Goal: Information Seeking & Learning: Find specific fact

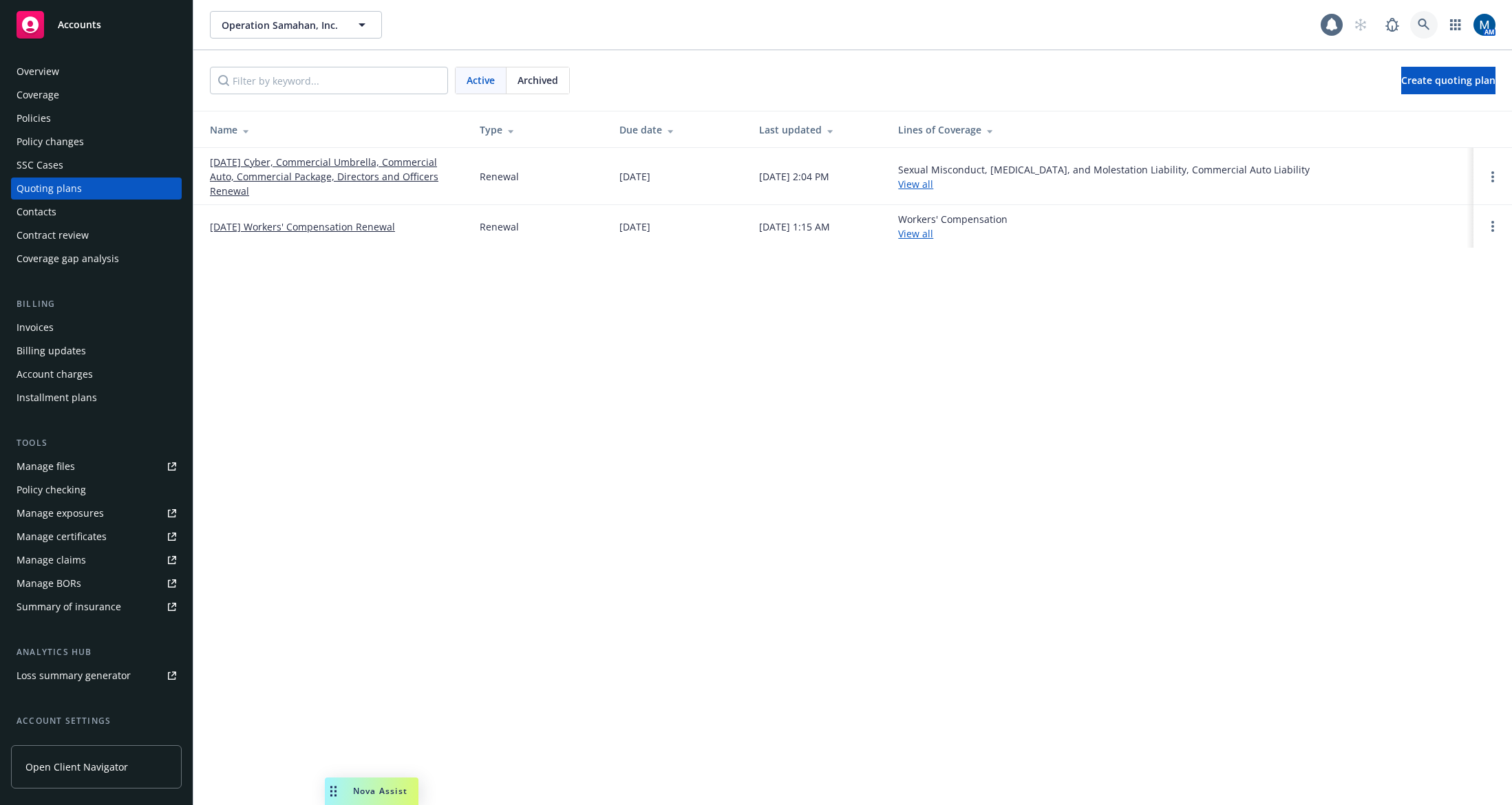
click at [1414, 21] on link at bounding box center [1423, 25] width 27 height 27
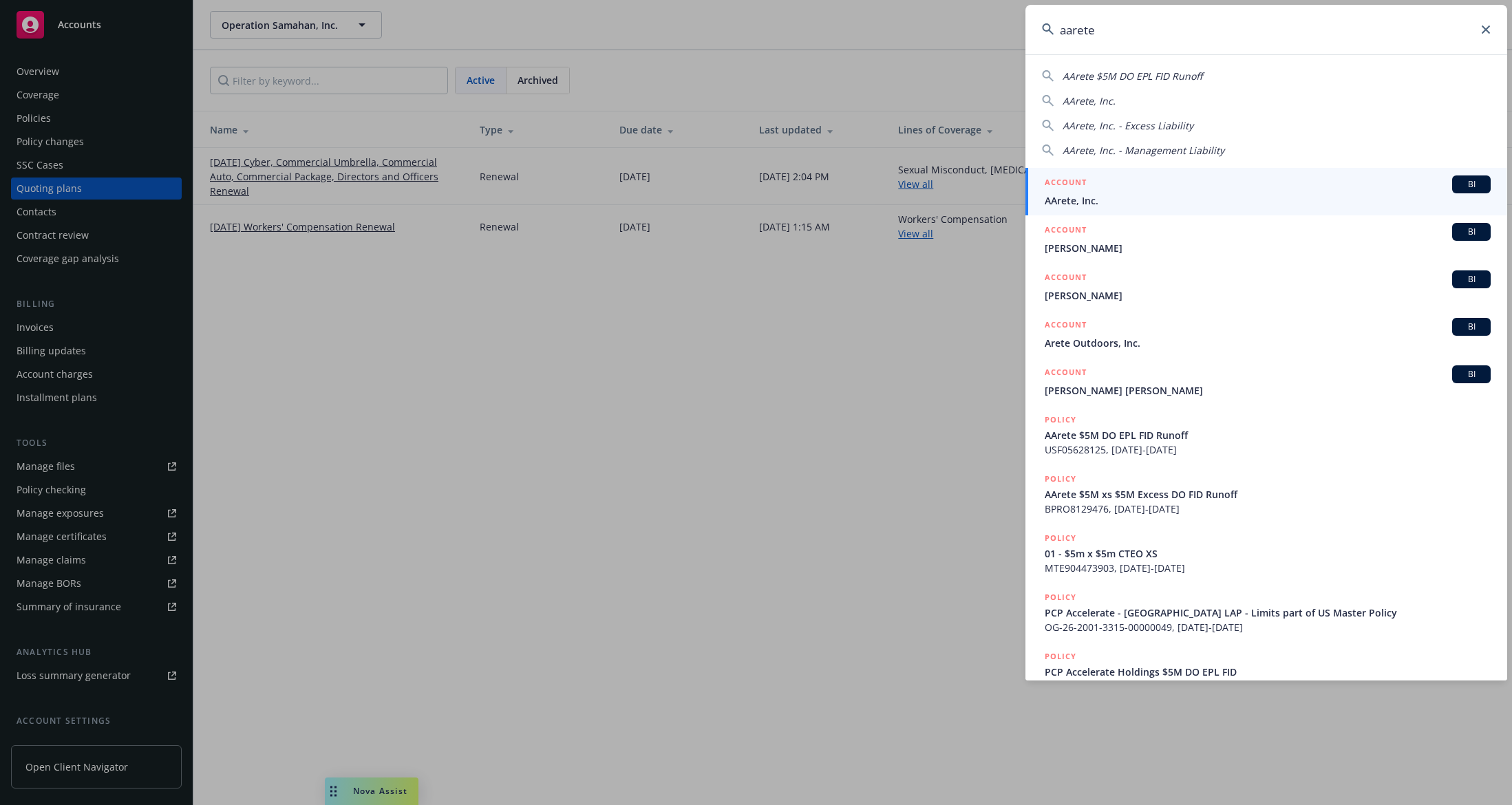
type input "aarete"
click at [1119, 189] on div "ACCOUNT BI" at bounding box center [1267, 184] width 446 height 18
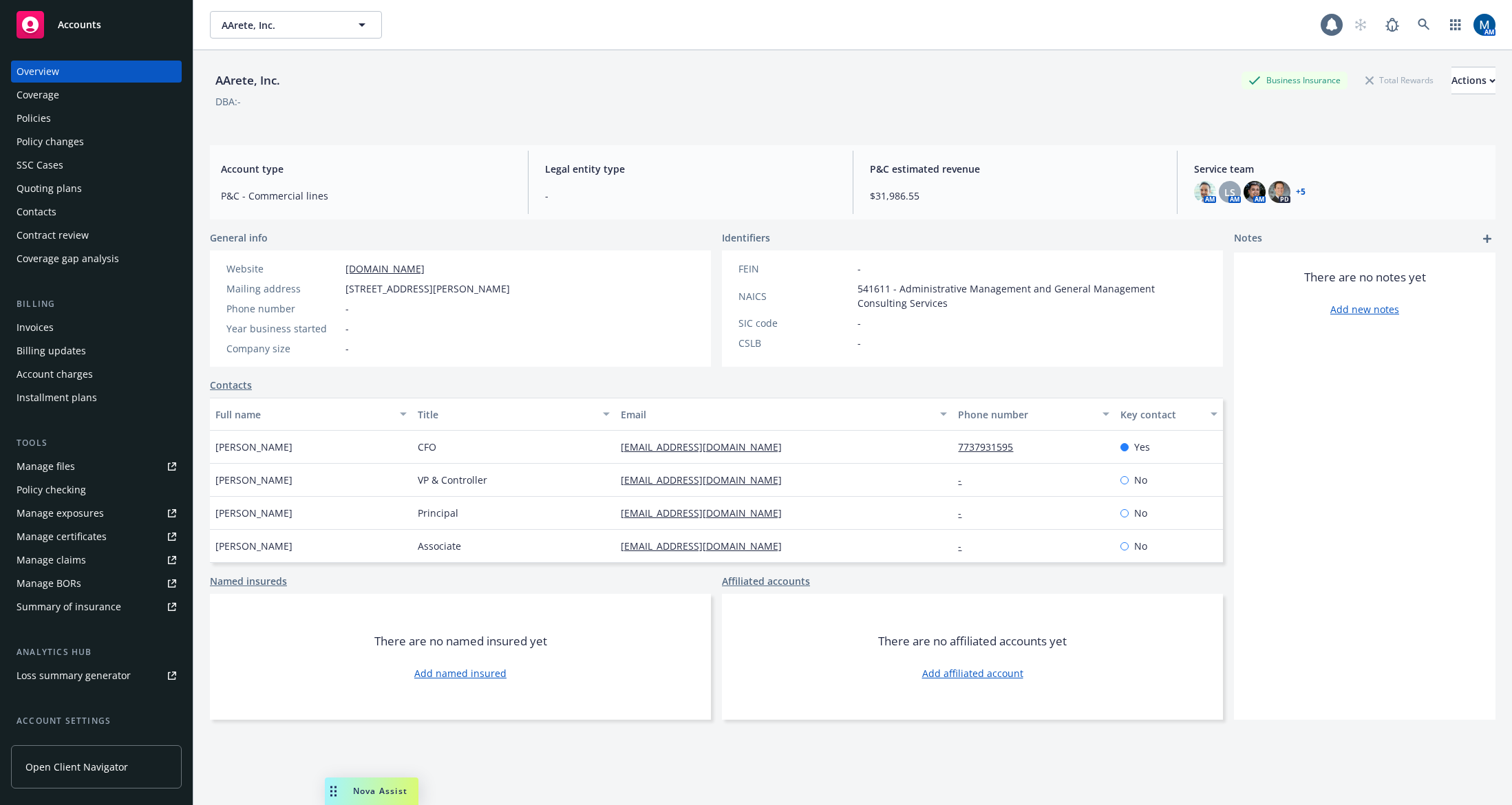
click at [111, 117] on div "Policies" at bounding box center [97, 118] width 160 height 22
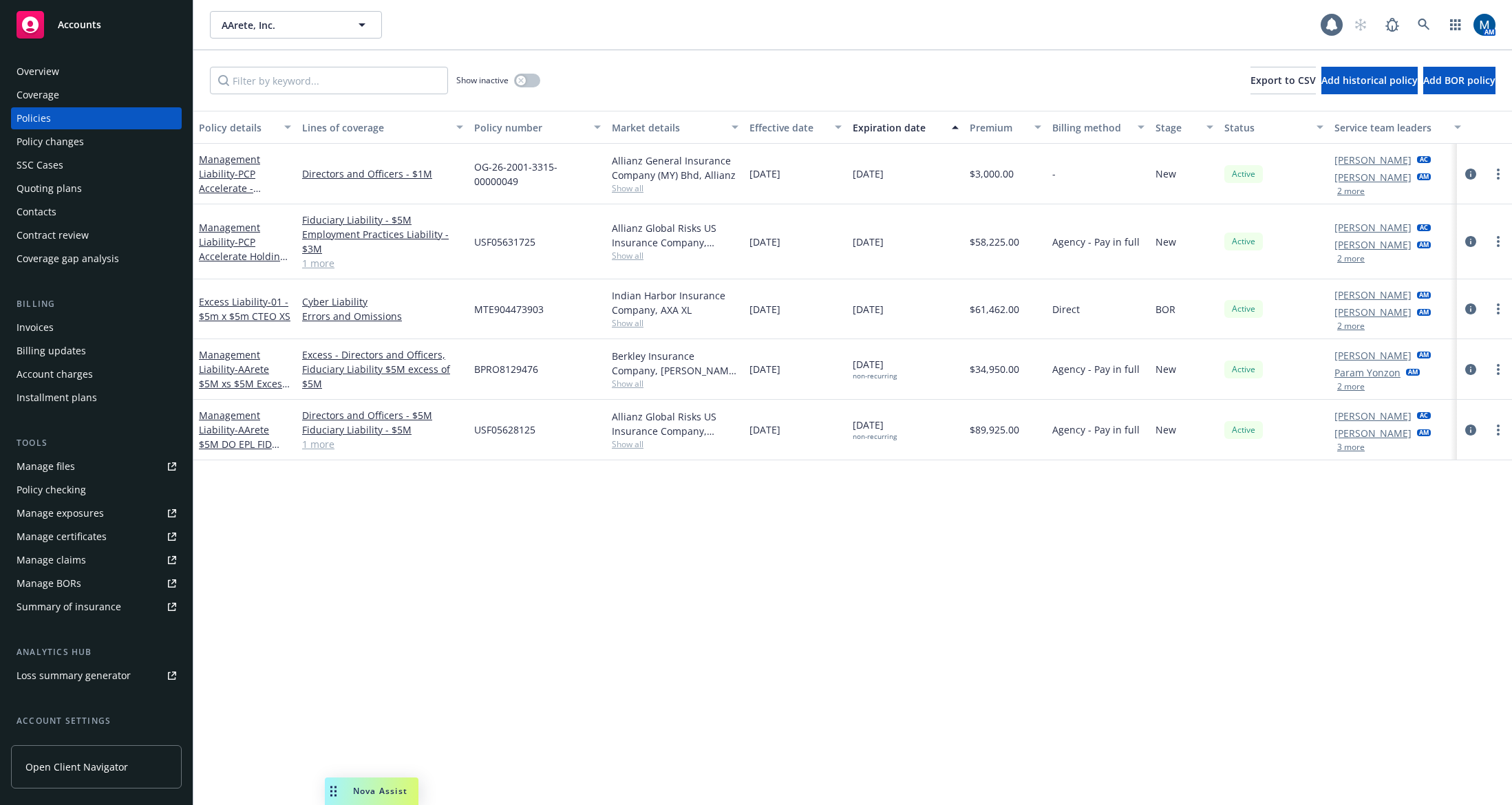
click at [1361, 330] on button "2 more" at bounding box center [1350, 326] width 27 height 8
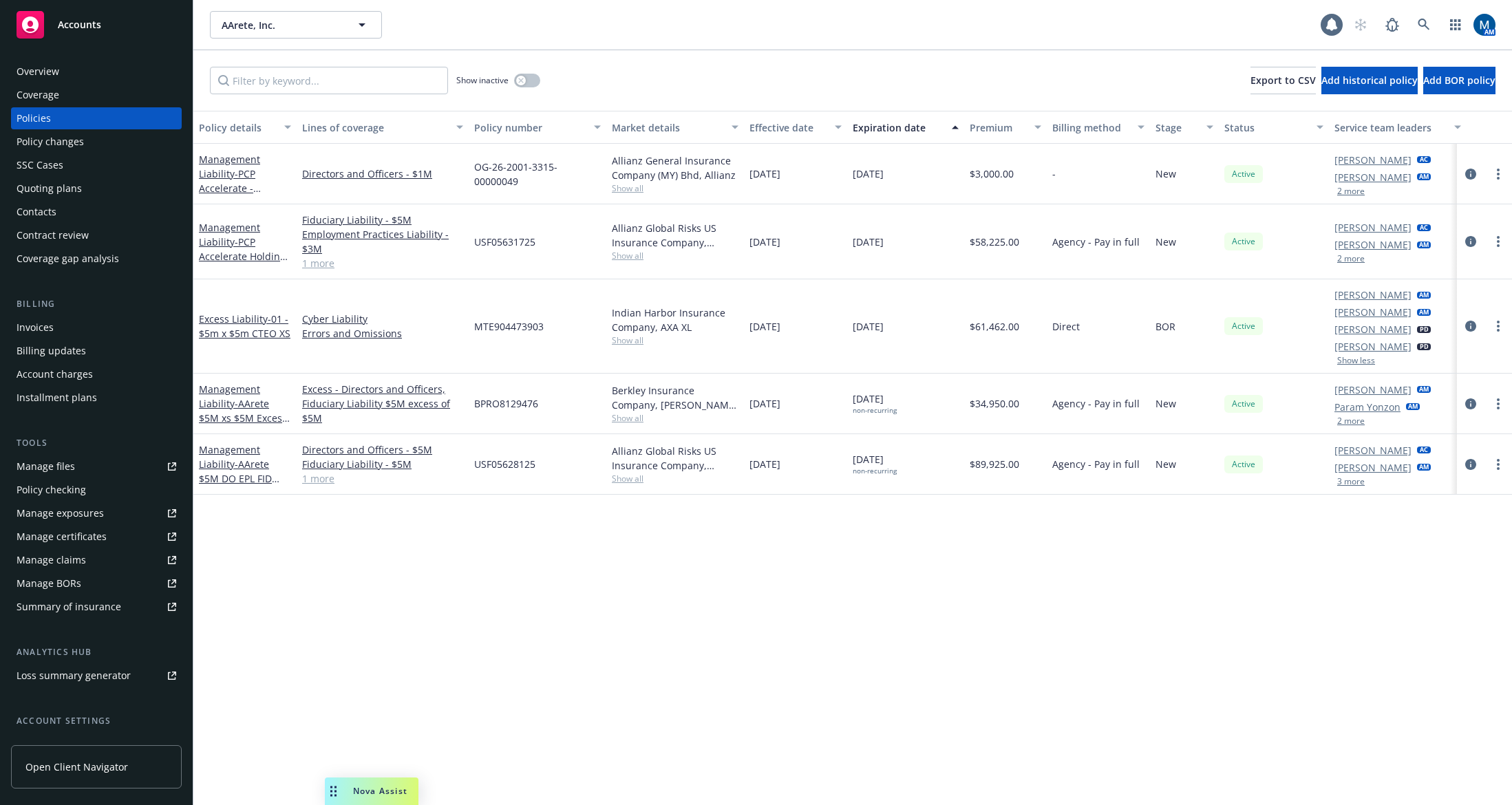
click at [1358, 261] on button "2 more" at bounding box center [1350, 259] width 27 height 8
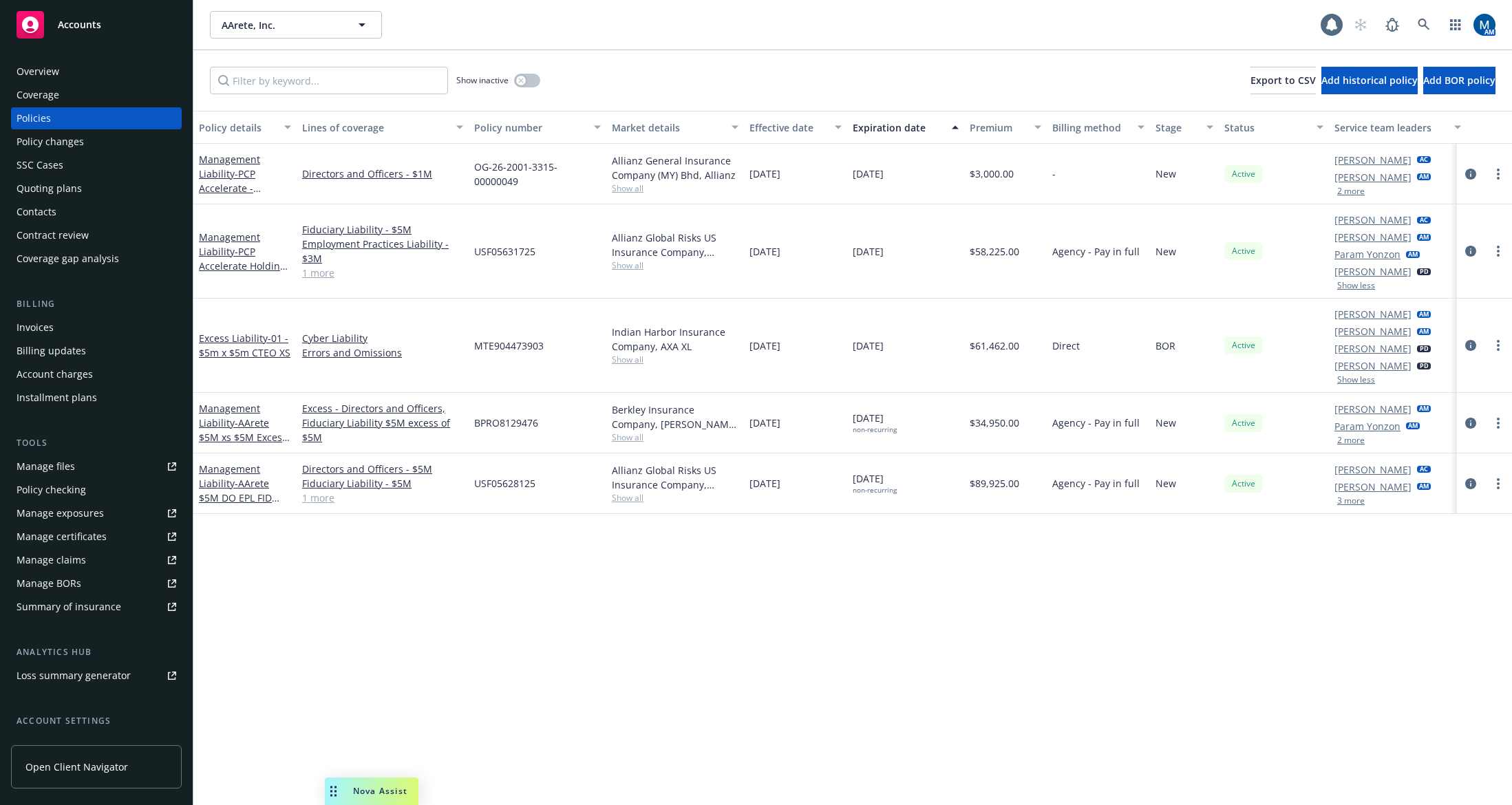
click at [1309, 653] on div "Policy details Lines of coverage Policy number Market details Effective date Ex…" at bounding box center [852, 458] width 1318 height 694
click at [1467, 346] on icon "circleInformation" at bounding box center [1471, 345] width 11 height 11
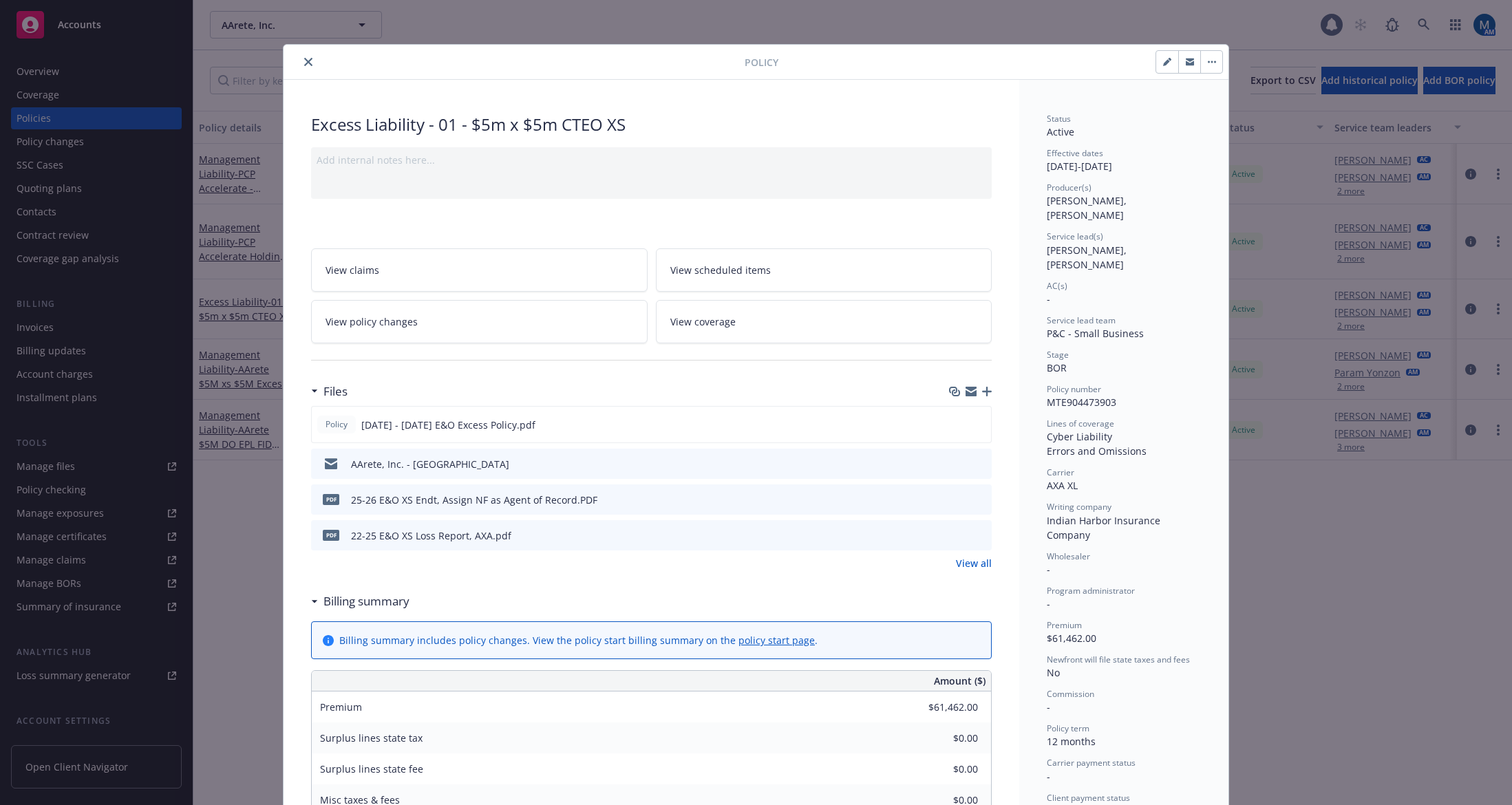
click at [304, 65] on icon "close" at bounding box center [308, 62] width 8 height 8
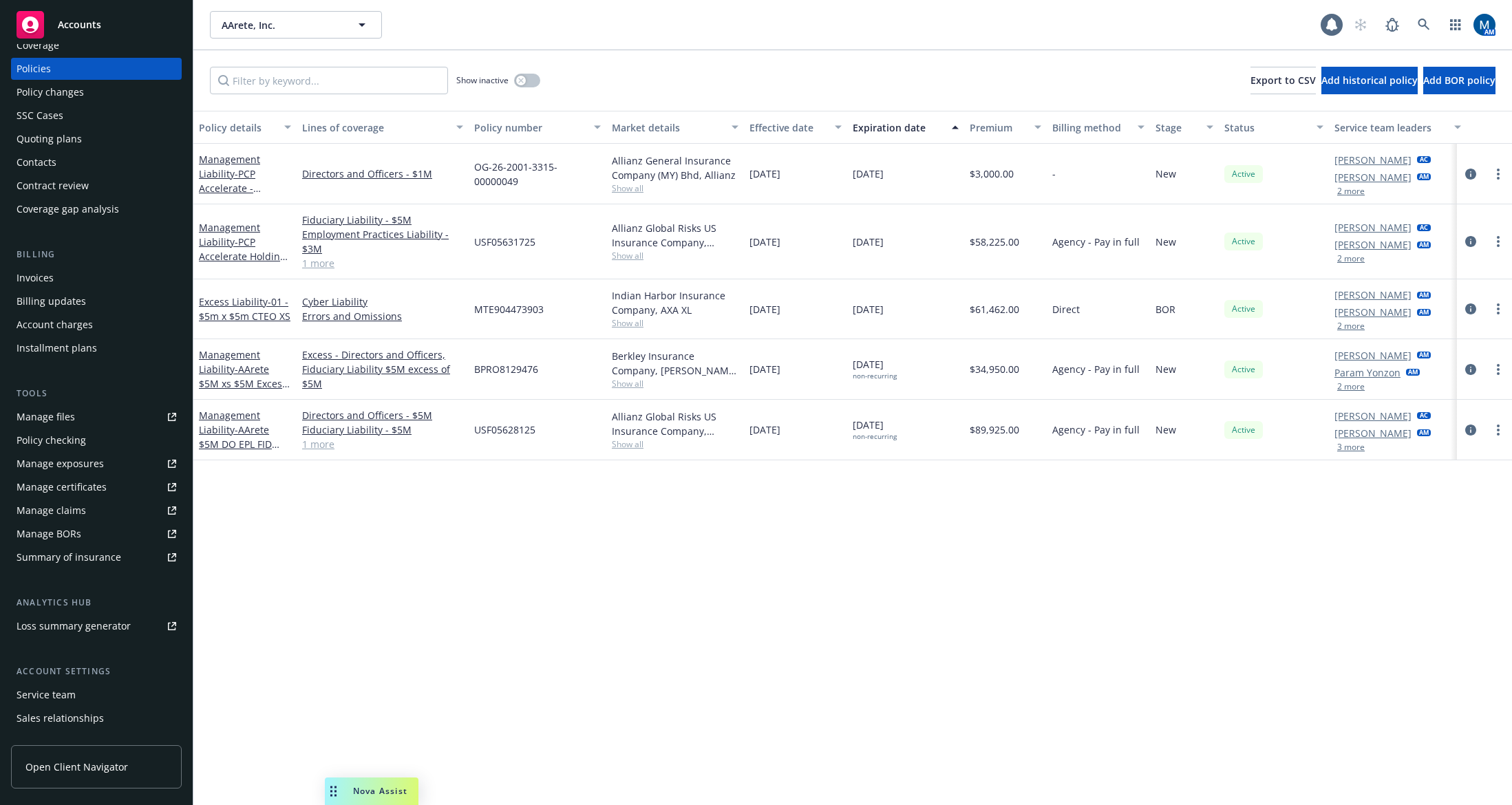
scroll to position [115, 0]
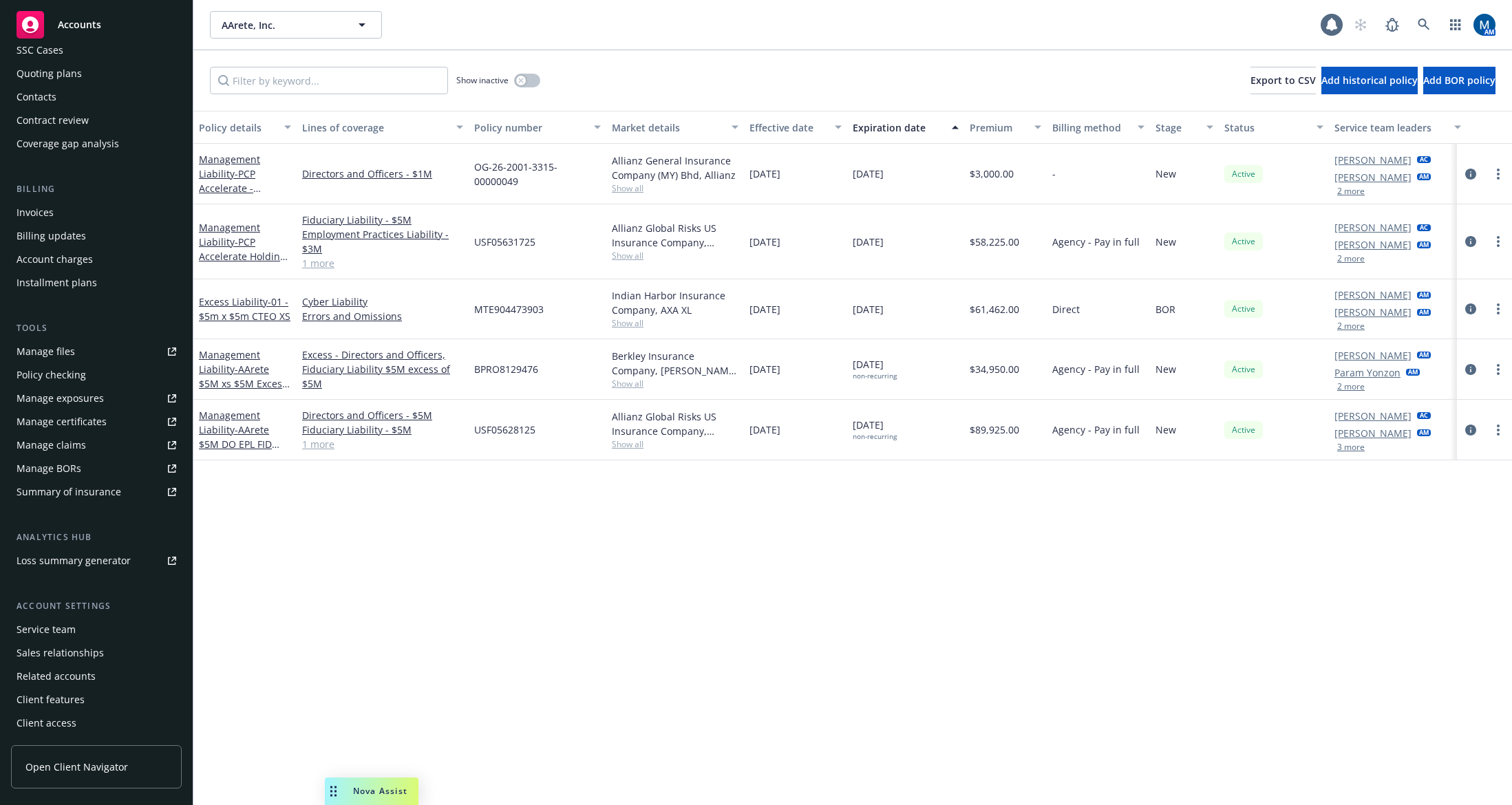
click at [67, 627] on div "Service team" at bounding box center [46, 630] width 59 height 22
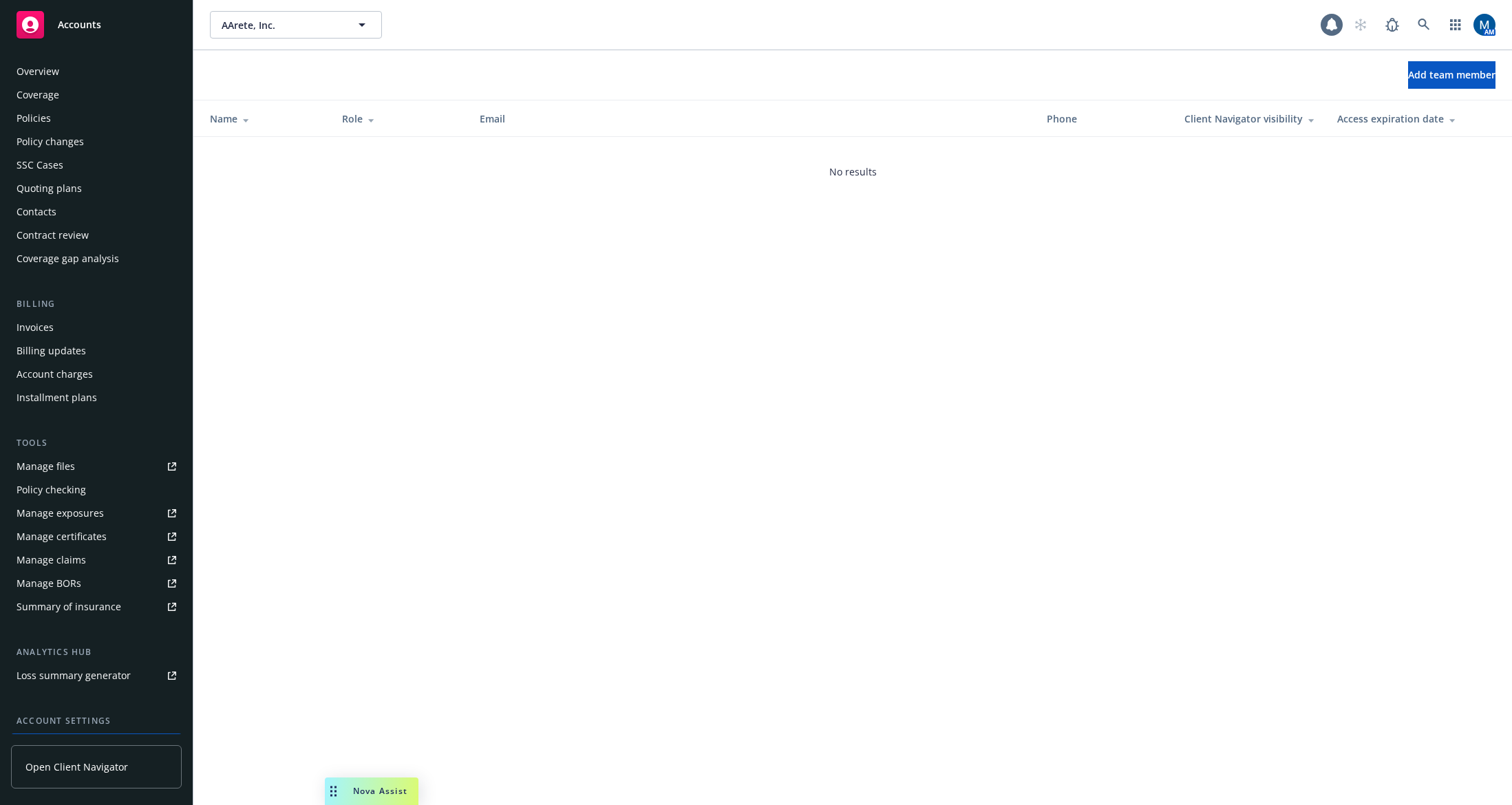
scroll to position [115, 0]
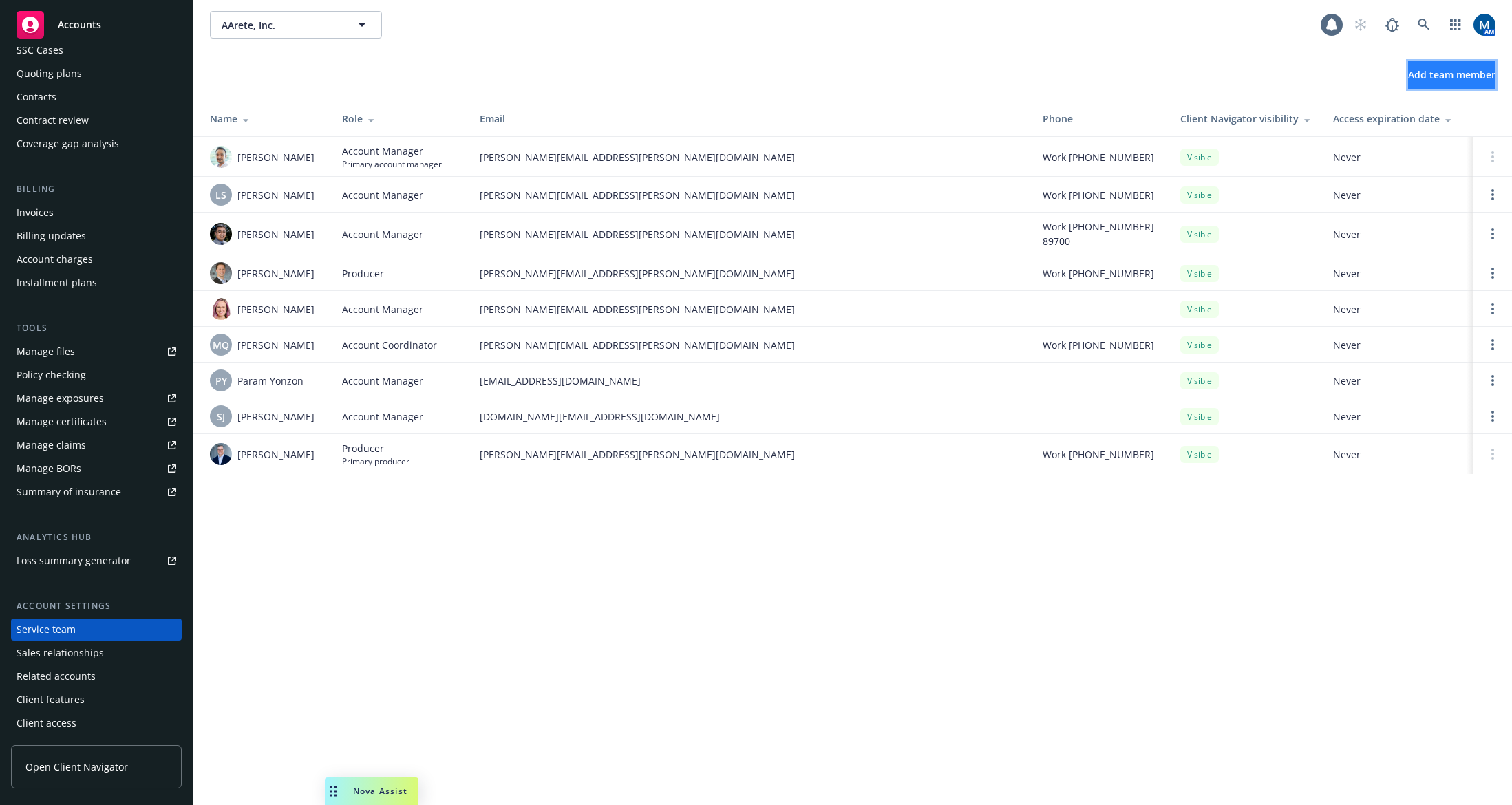
click at [1407, 69] on span "Add team member" at bounding box center [1451, 74] width 88 height 13
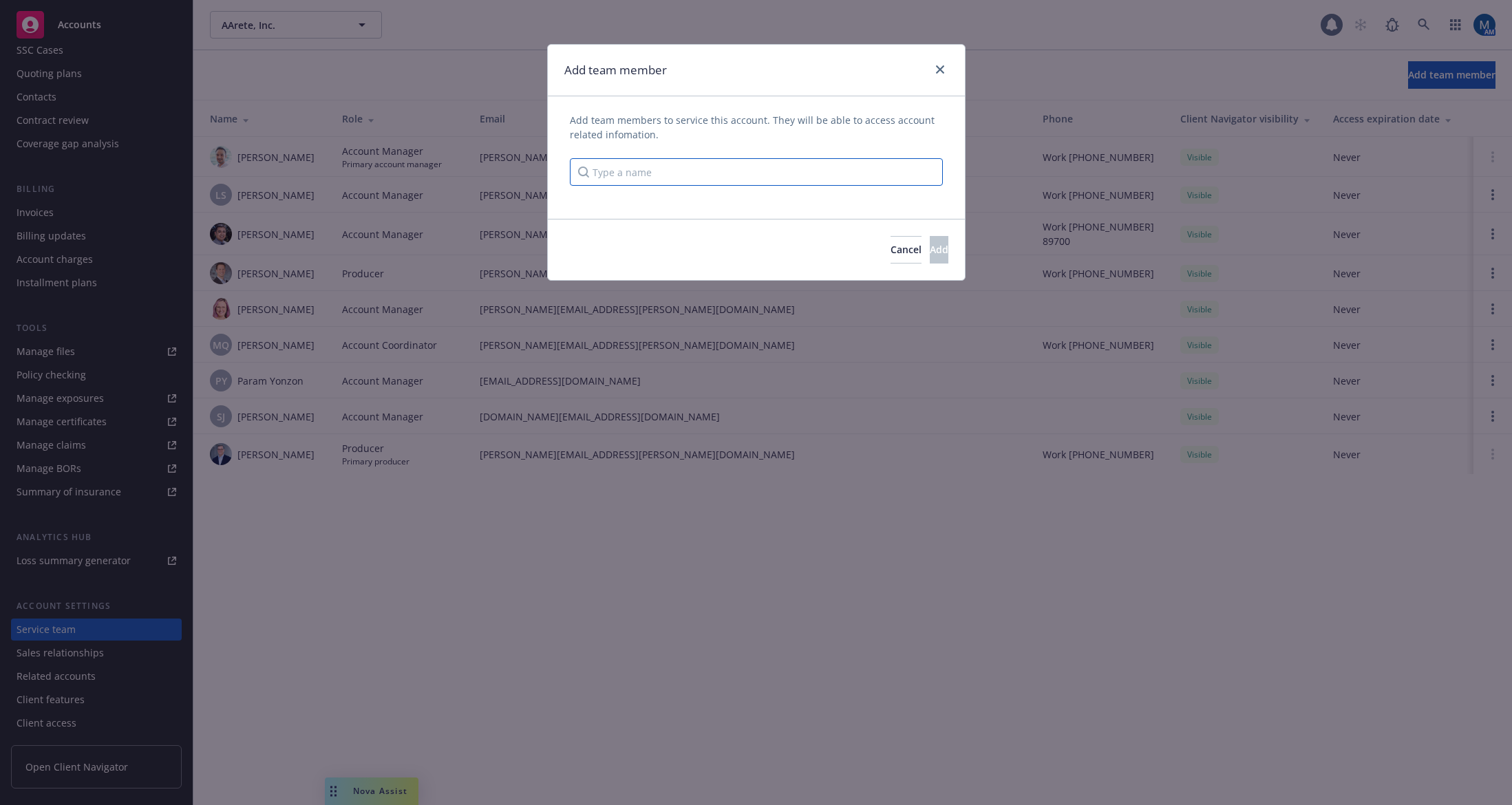
click at [673, 176] on input "Type a name" at bounding box center [756, 172] width 373 height 27
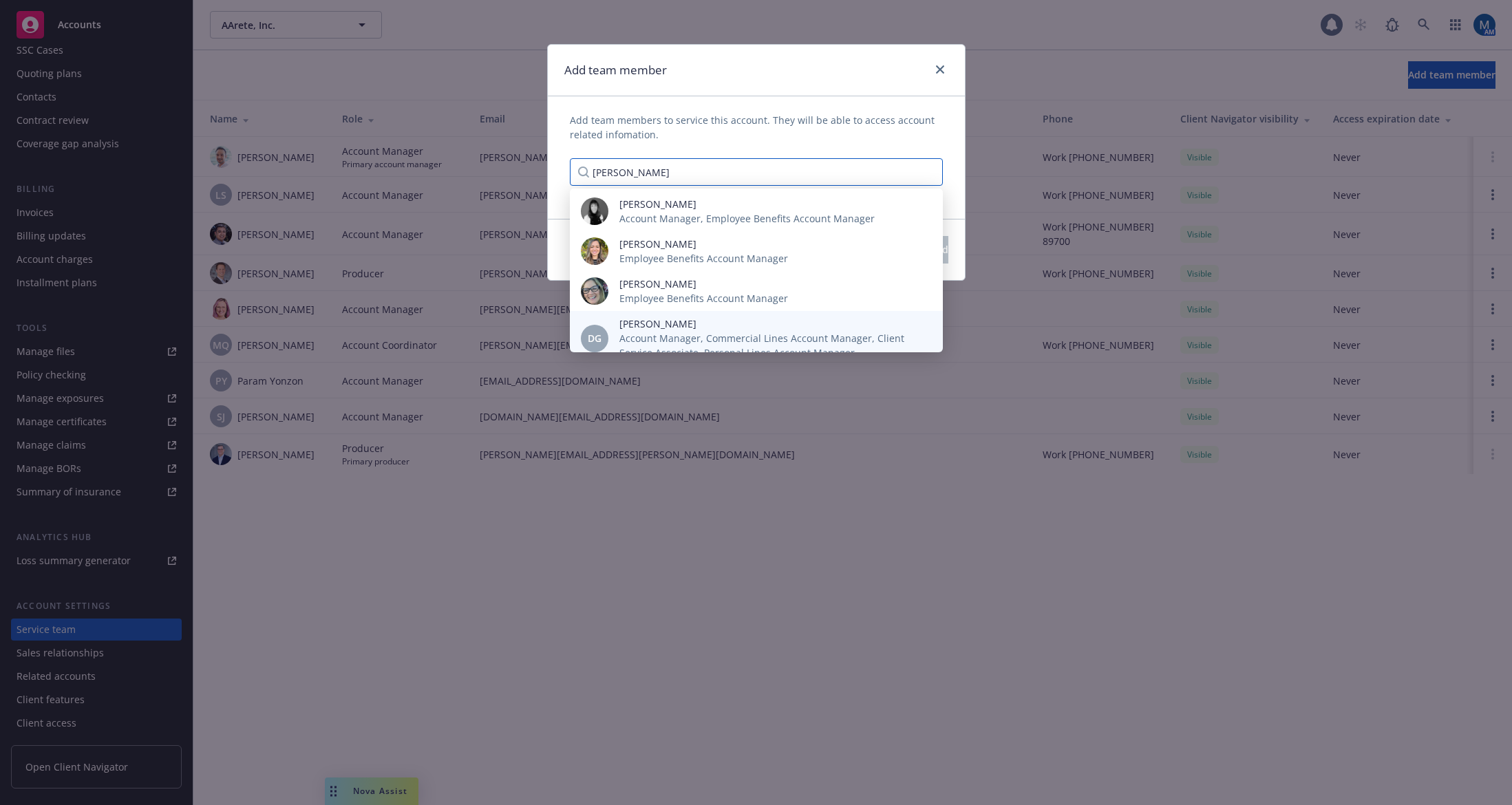
type input "denis"
click at [700, 337] on span "Account Manager, Commercial Lines Account Manager, Client Service Associate, Pe…" at bounding box center [770, 345] width 302 height 29
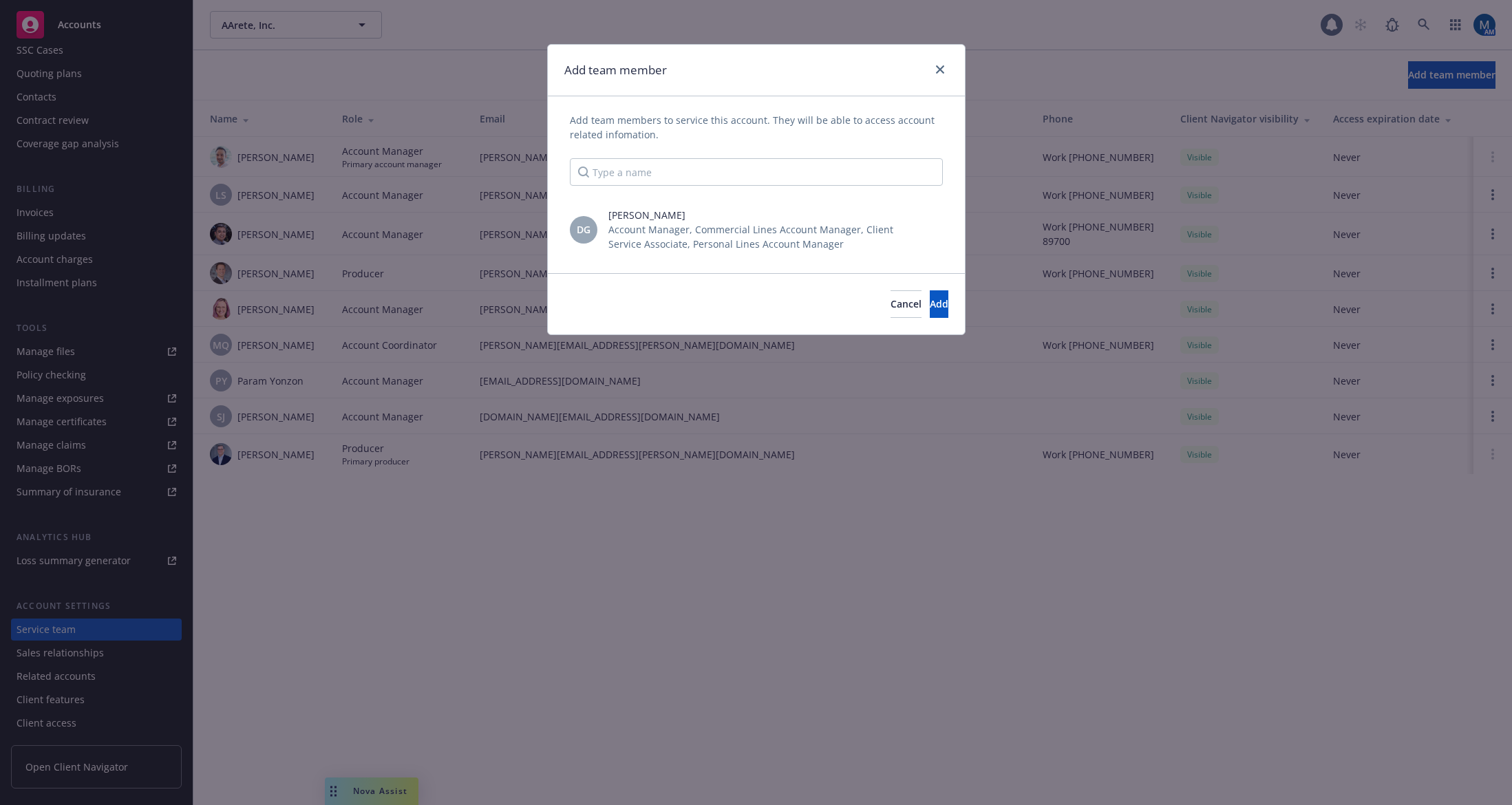
click at [781, 105] on div "Add team members to service this account. They will be able to access account r…" at bounding box center [756, 185] width 417 height 177
click at [930, 309] on span "Add" at bounding box center [939, 304] width 18 height 13
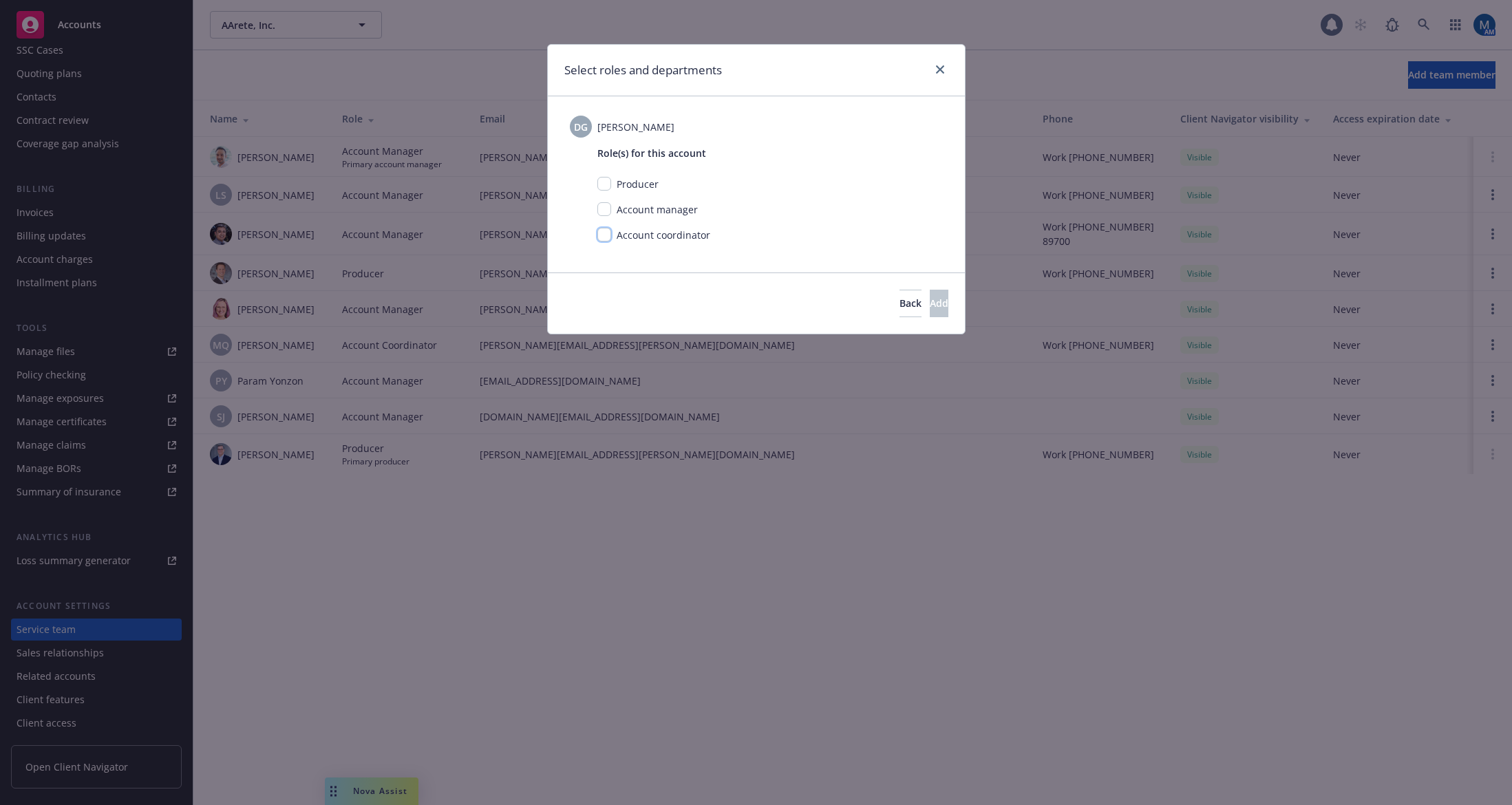
click at [605, 237] on input "checkbox" at bounding box center [604, 235] width 14 height 14
checkbox input "true"
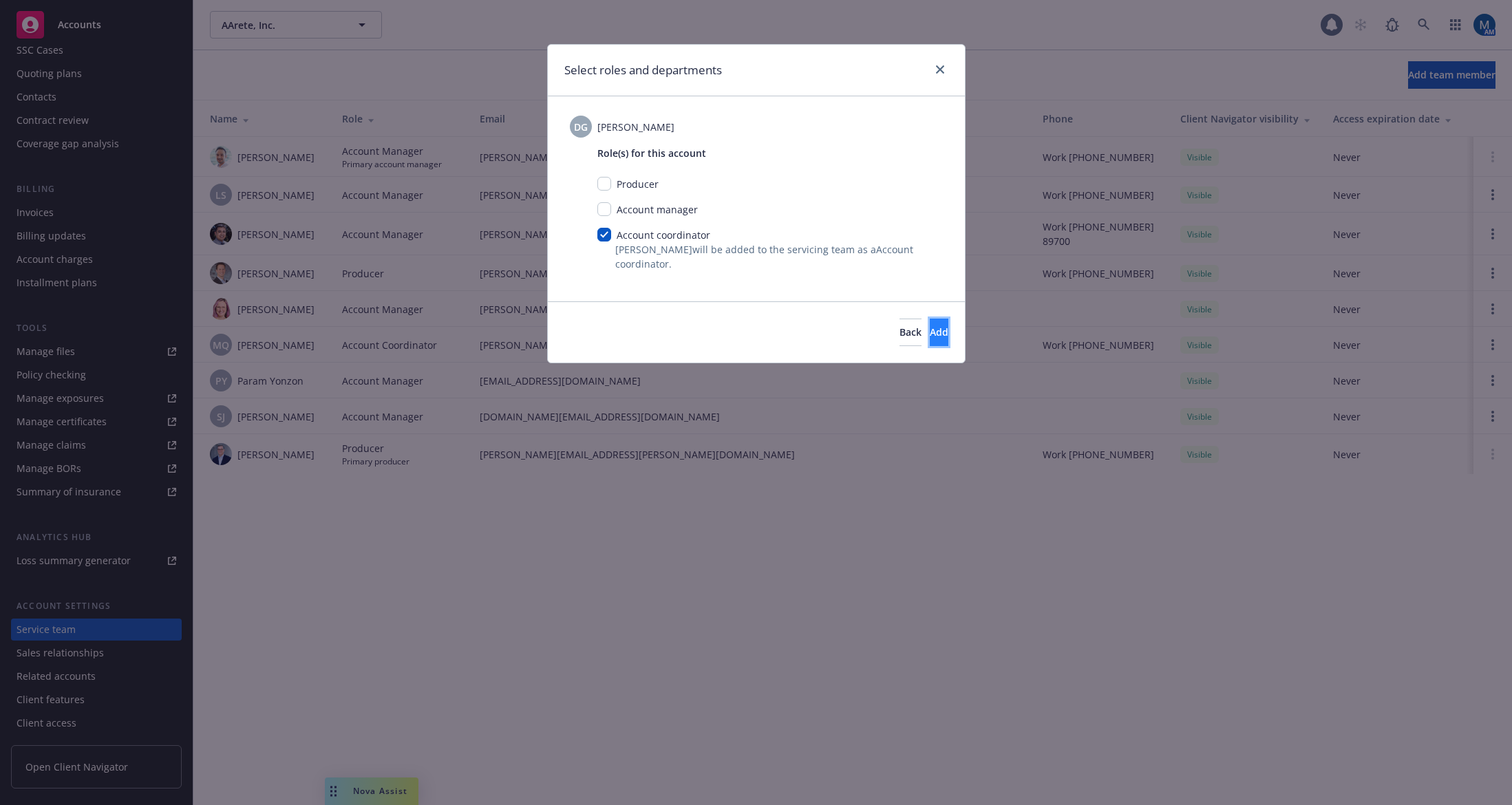
click at [930, 333] on button "Add" at bounding box center [939, 332] width 18 height 27
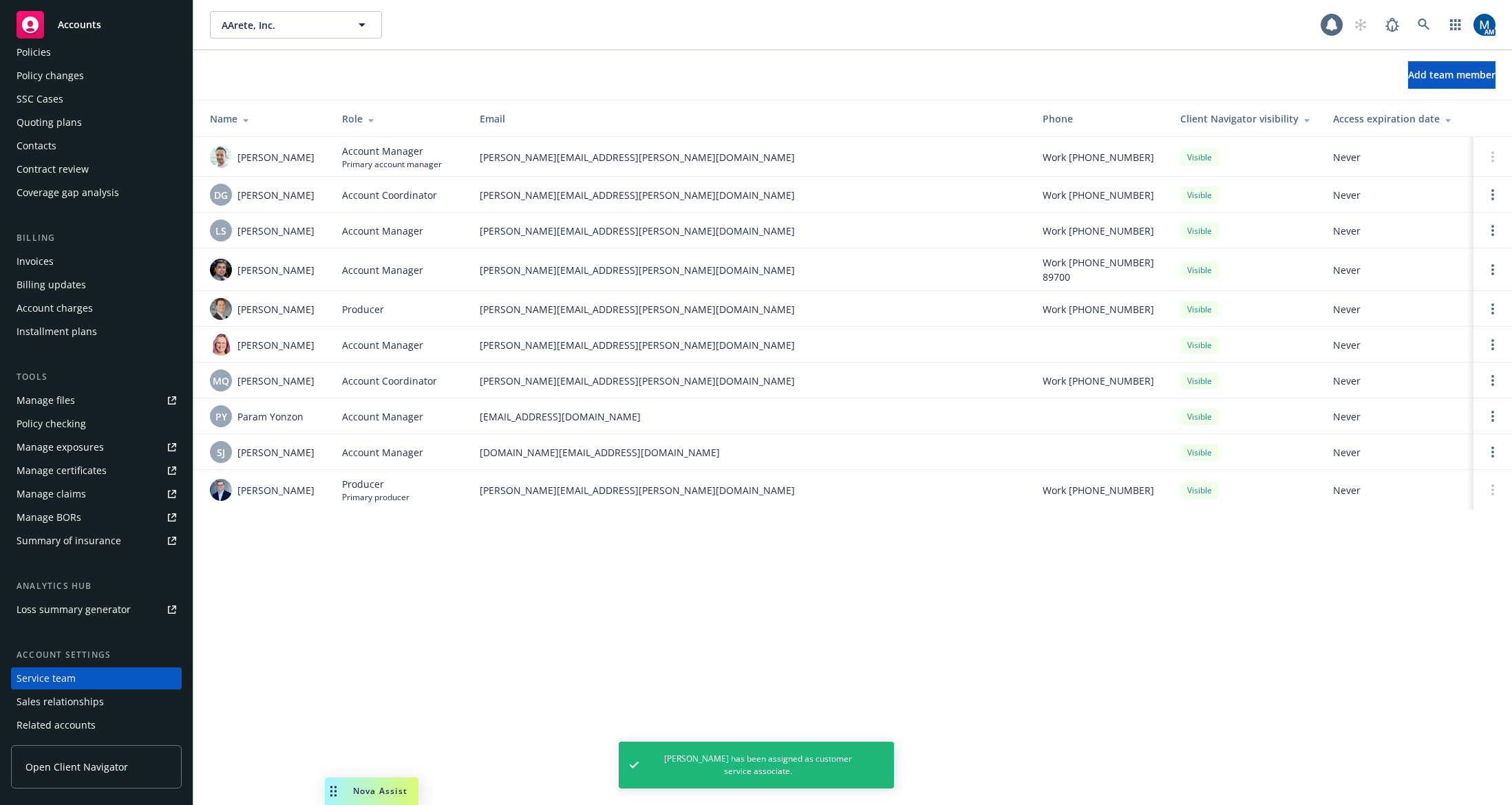
scroll to position [0, 0]
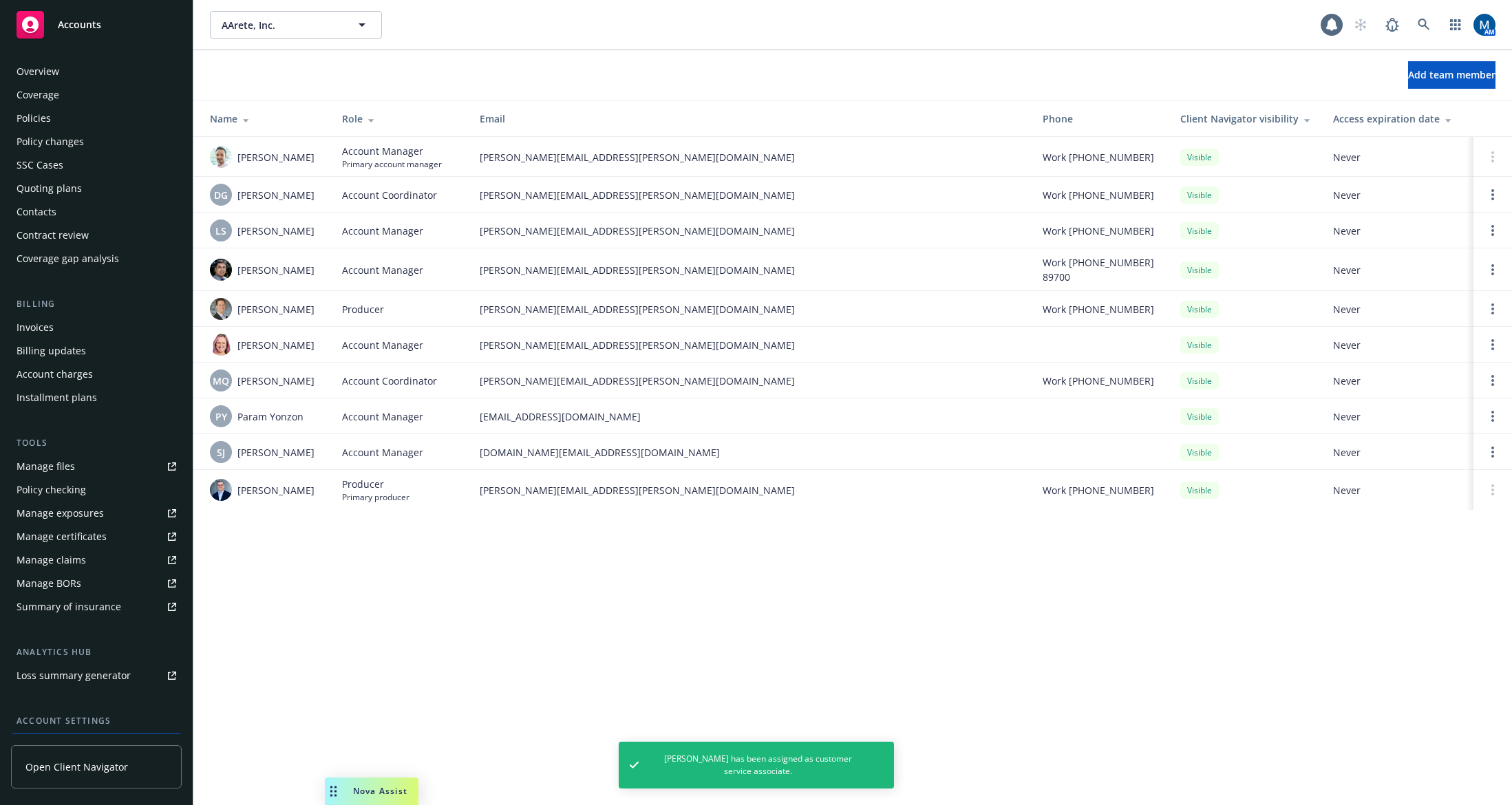
click at [77, 124] on div "Policies" at bounding box center [97, 118] width 160 height 22
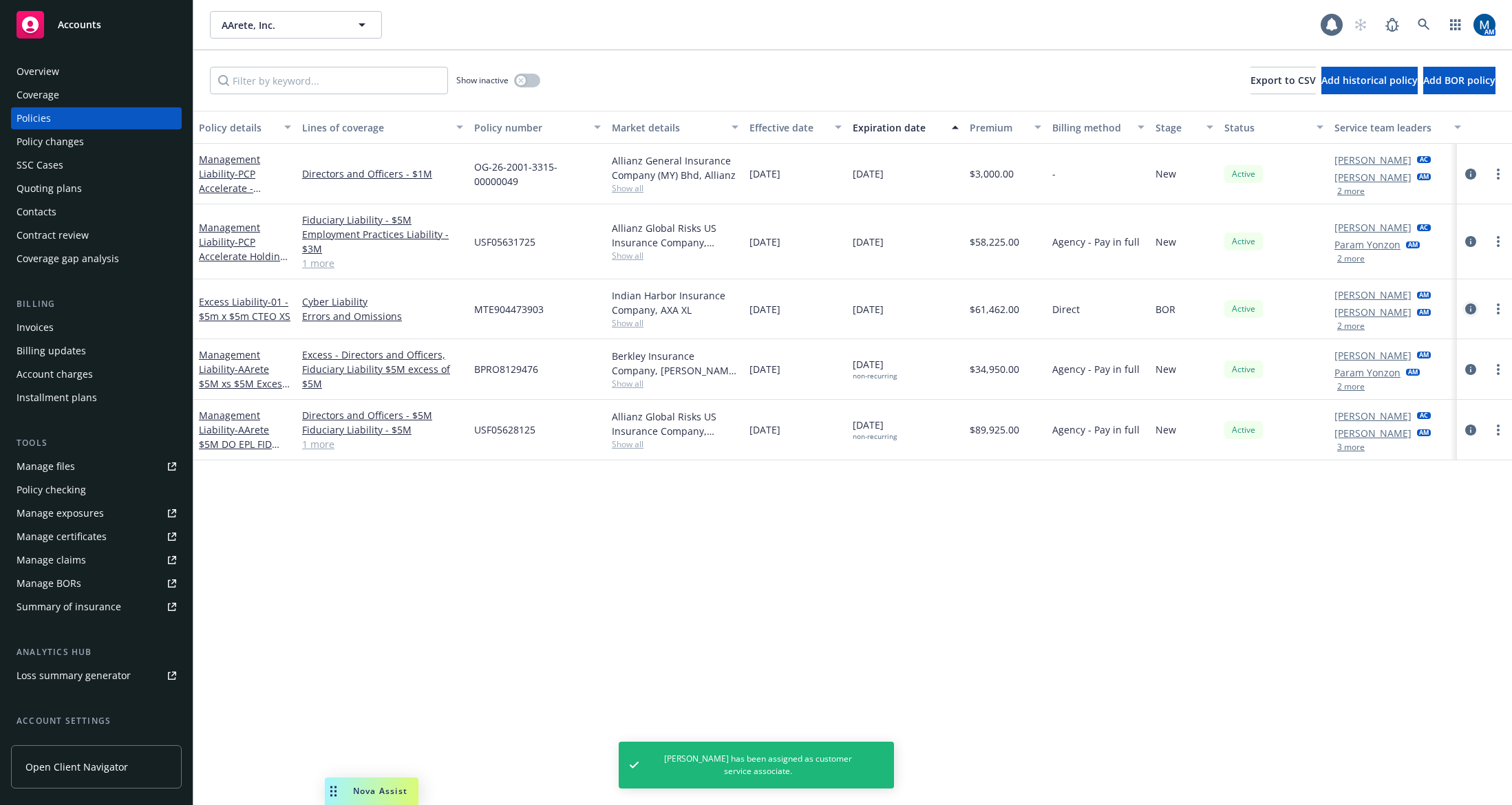
click at [1466, 305] on icon "circleInformation" at bounding box center [1471, 309] width 11 height 11
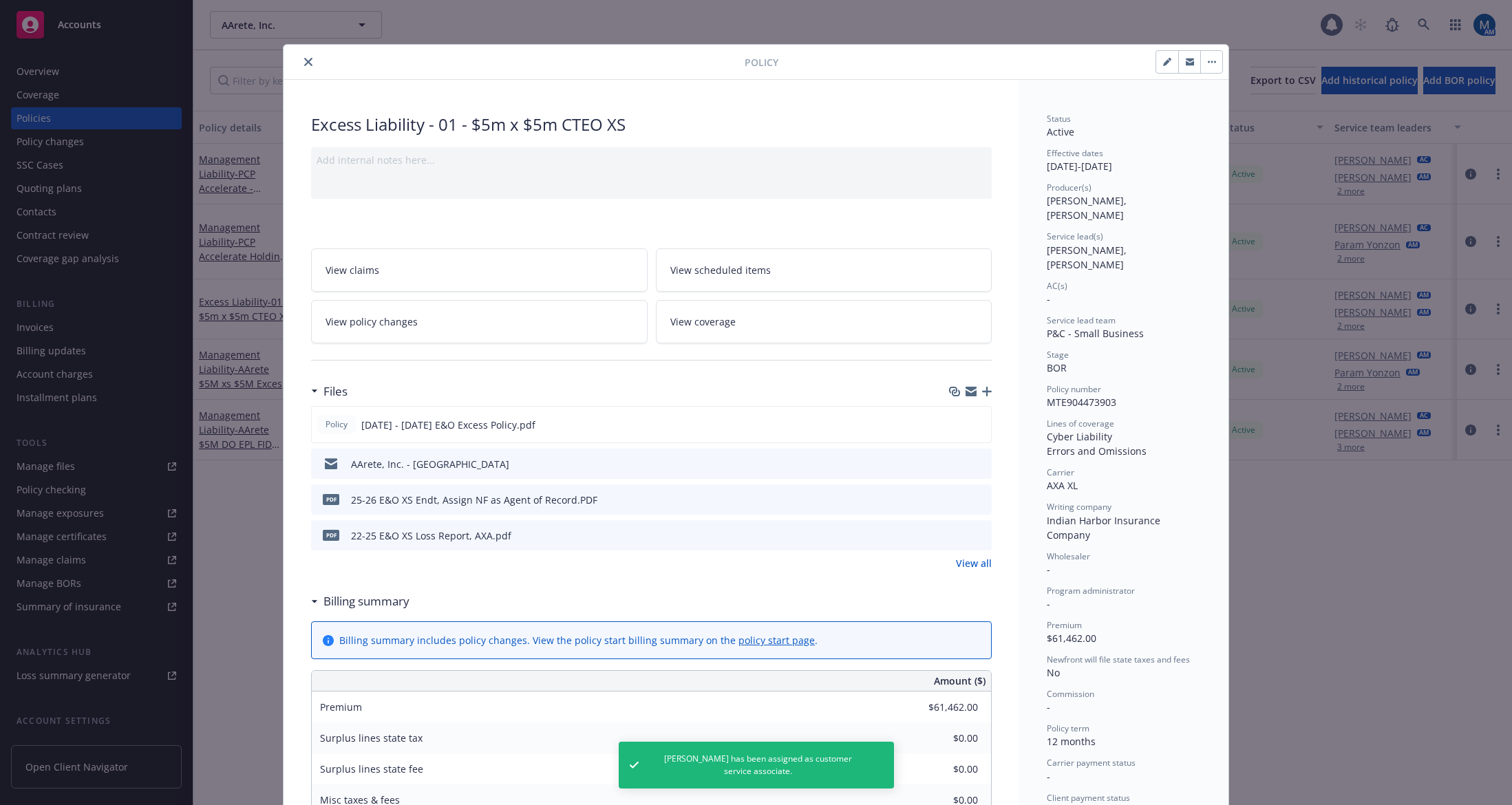
scroll to position [41, 0]
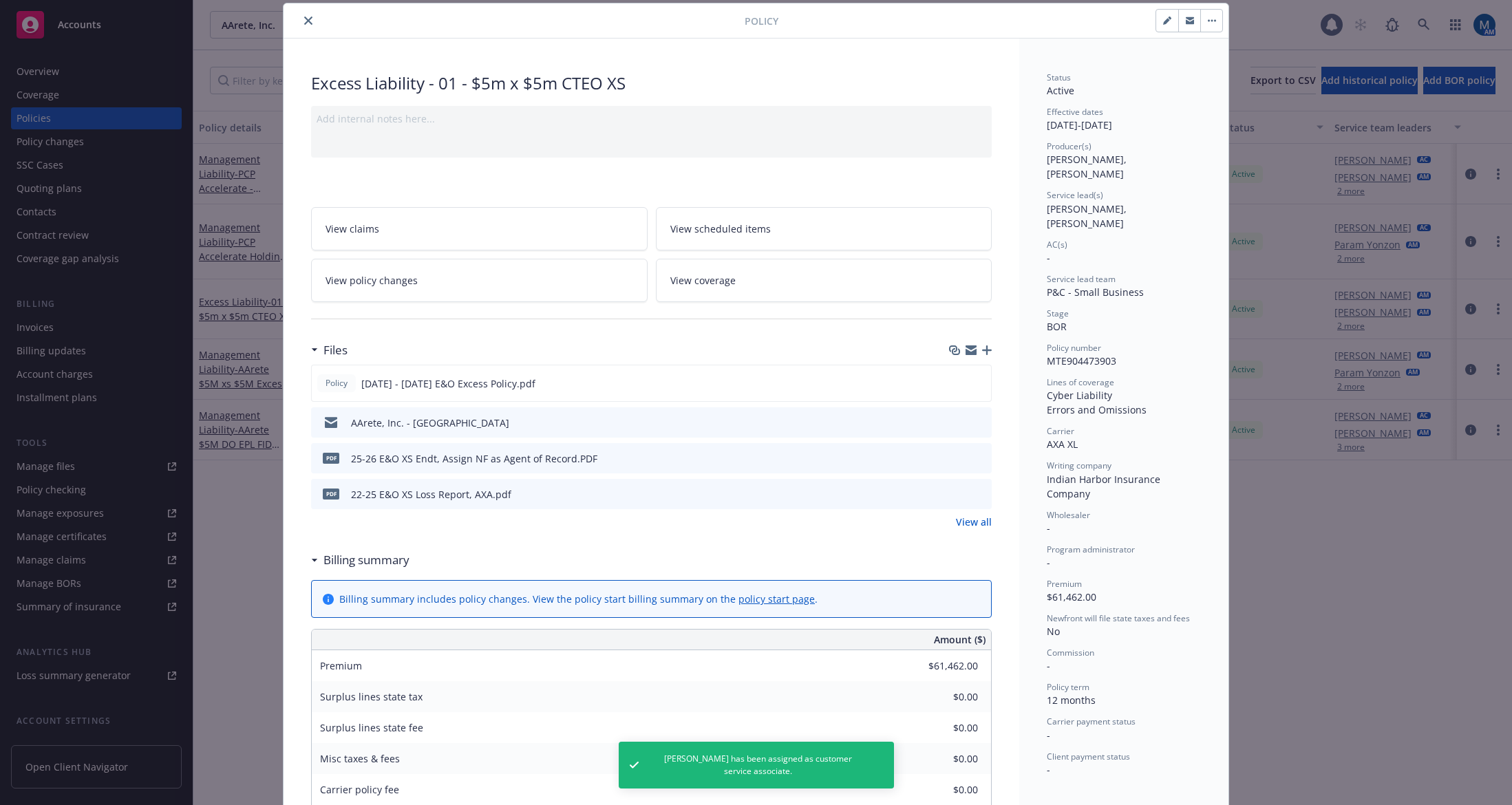
click at [1163, 22] on icon "button" at bounding box center [1166, 21] width 7 height 7
select select "BOR"
select select "12"
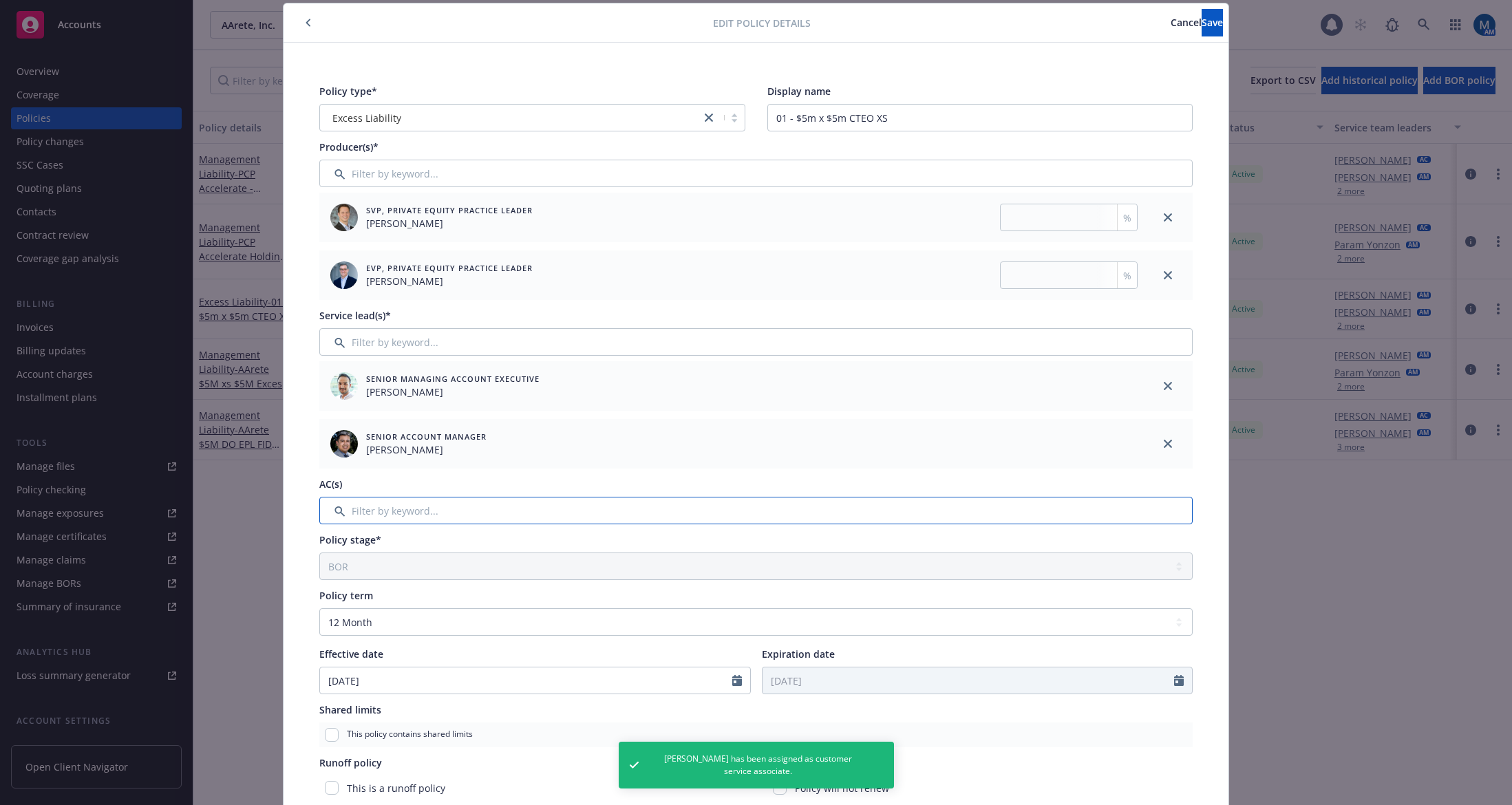
click at [439, 507] on input "Filter by keyword..." at bounding box center [756, 510] width 873 height 27
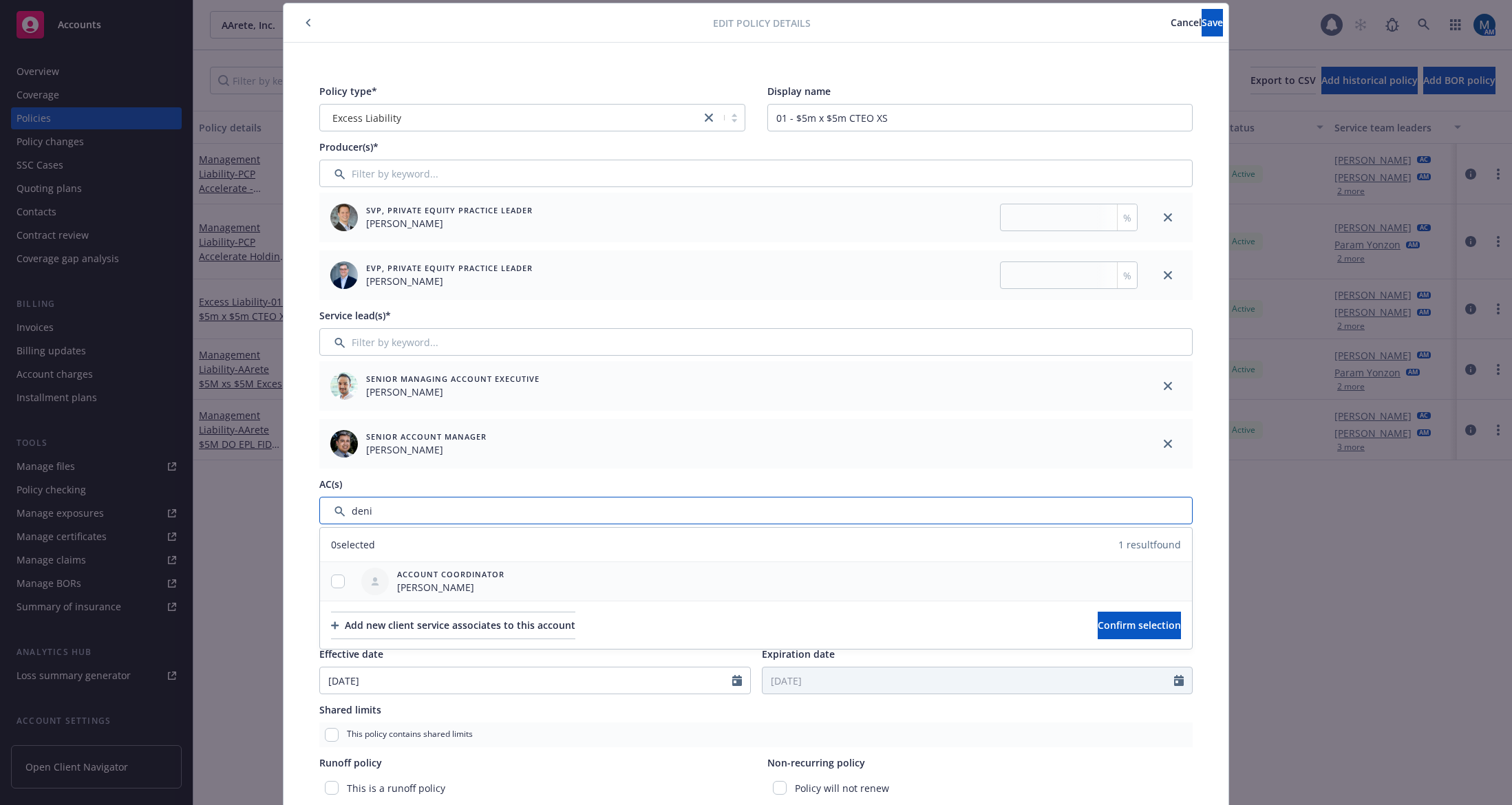
type input "deni"
click at [331, 583] on input "checkbox" at bounding box center [338, 582] width 14 height 14
checkbox input "true"
click at [1097, 622] on button "Confirm selection" at bounding box center [1139, 625] width 83 height 27
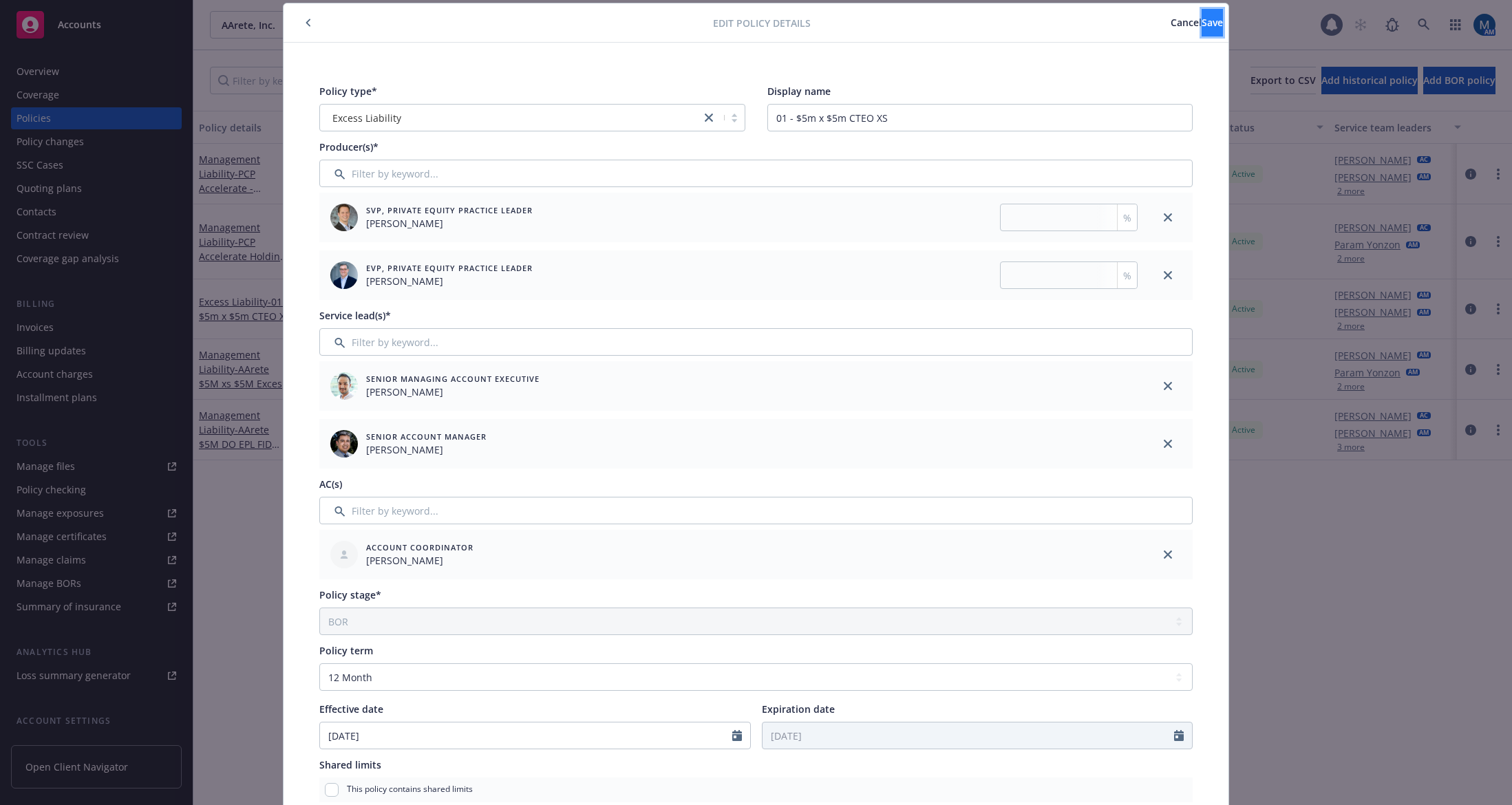
click at [1201, 18] on span "Save" at bounding box center [1212, 22] width 21 height 13
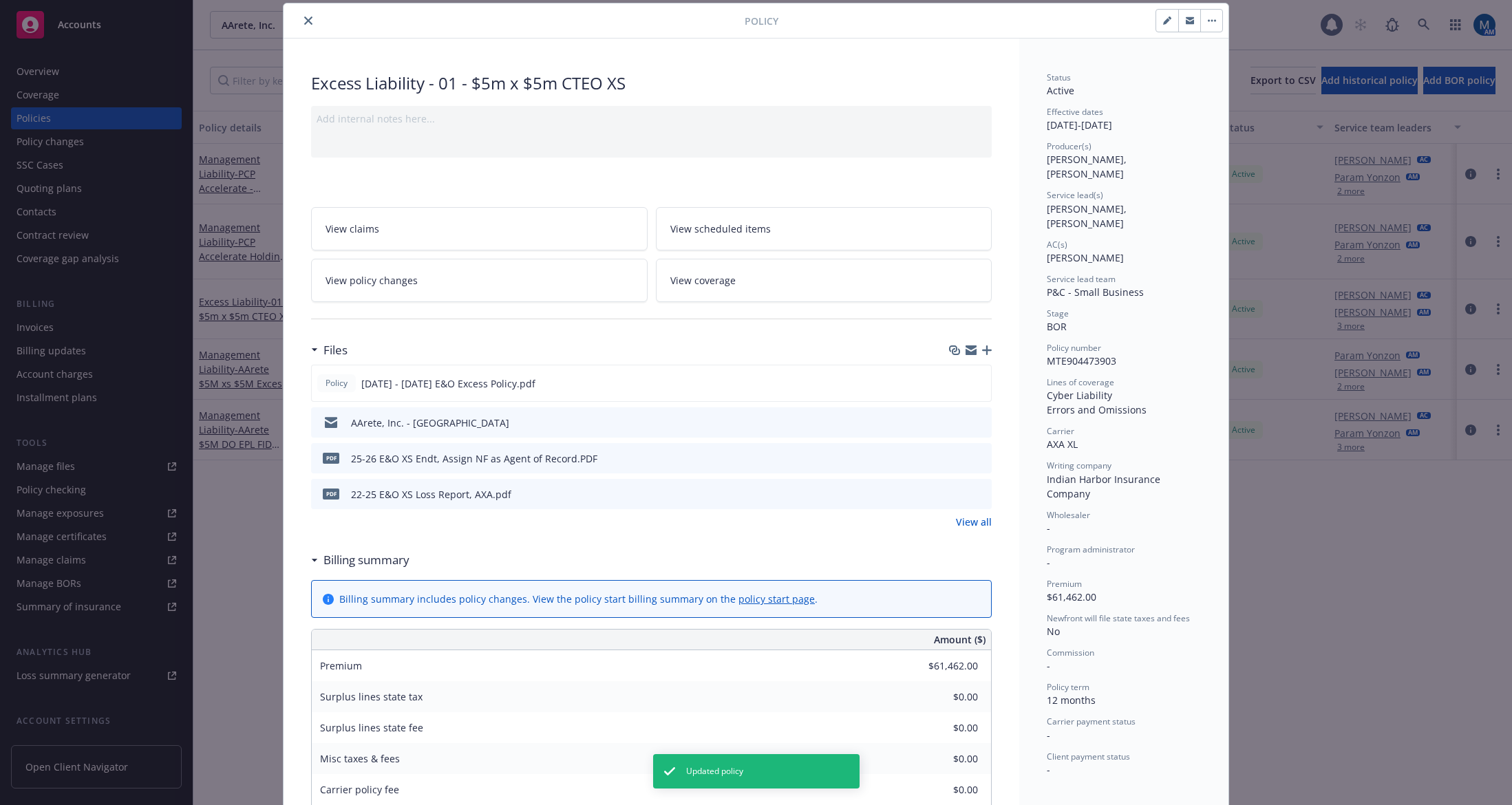
click at [304, 22] on icon "close" at bounding box center [308, 21] width 8 height 8
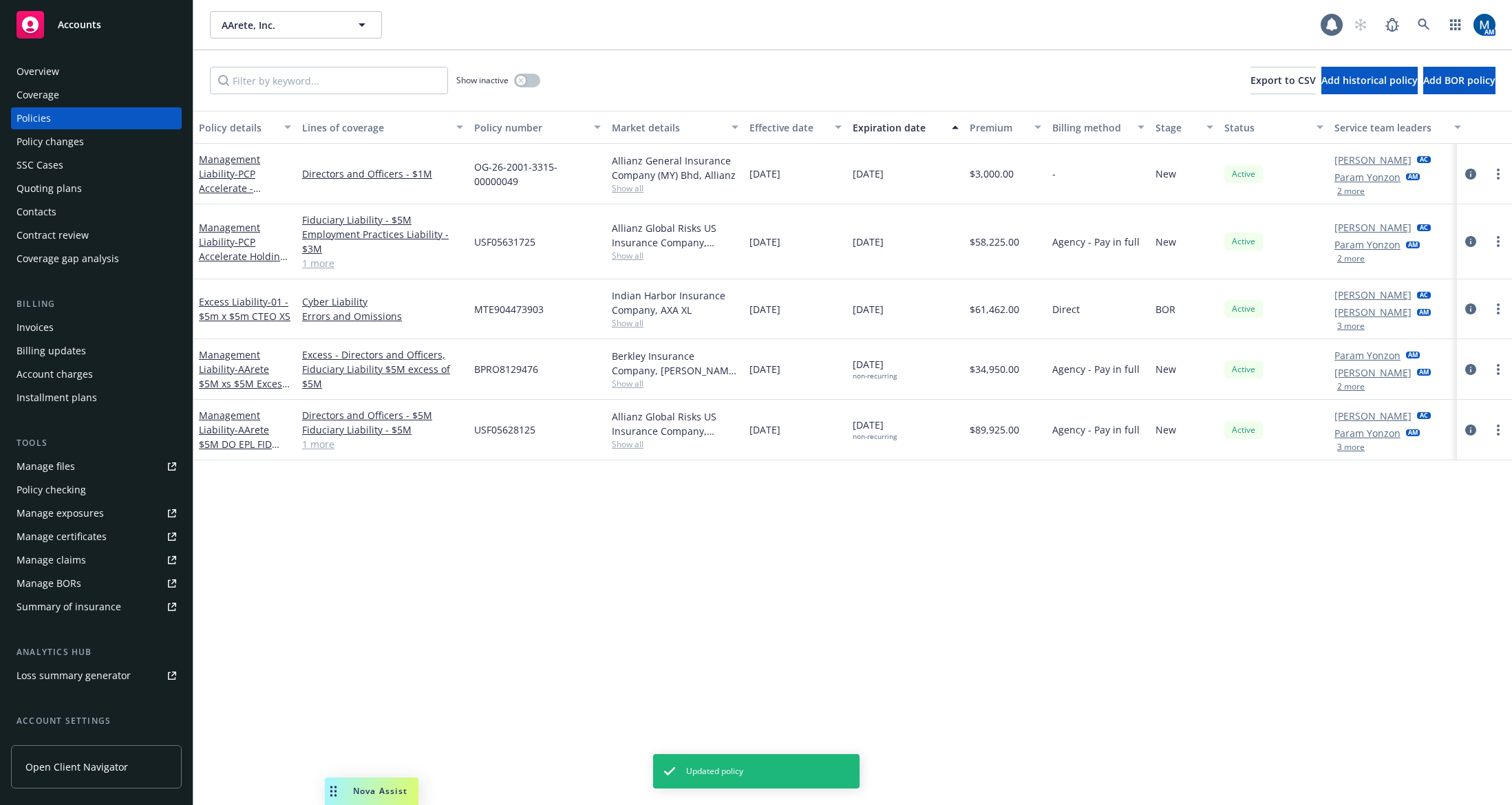
click at [1356, 255] on button "2 more" at bounding box center [1350, 259] width 27 height 8
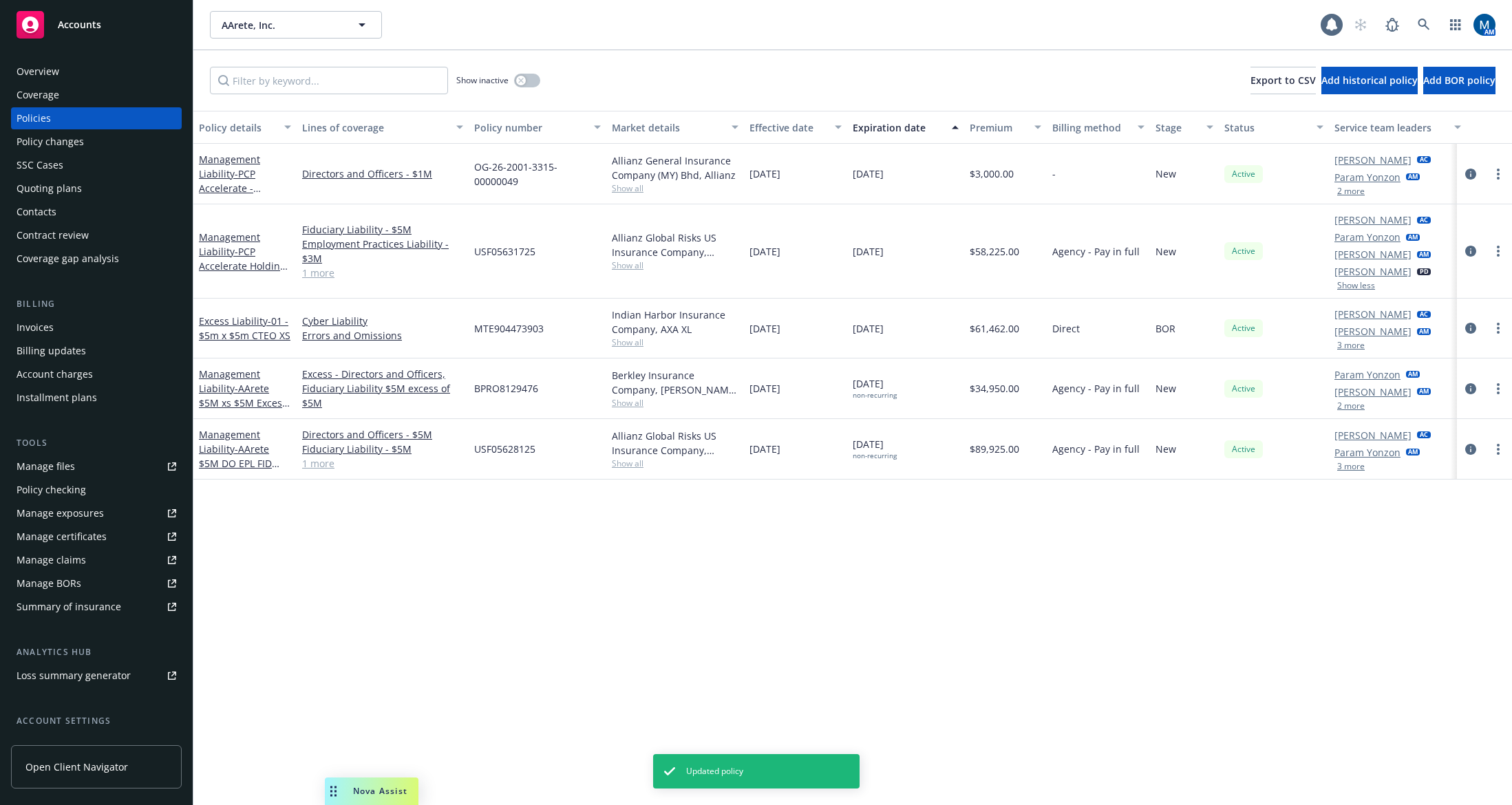
click at [1356, 194] on button "2 more" at bounding box center [1350, 192] width 27 height 8
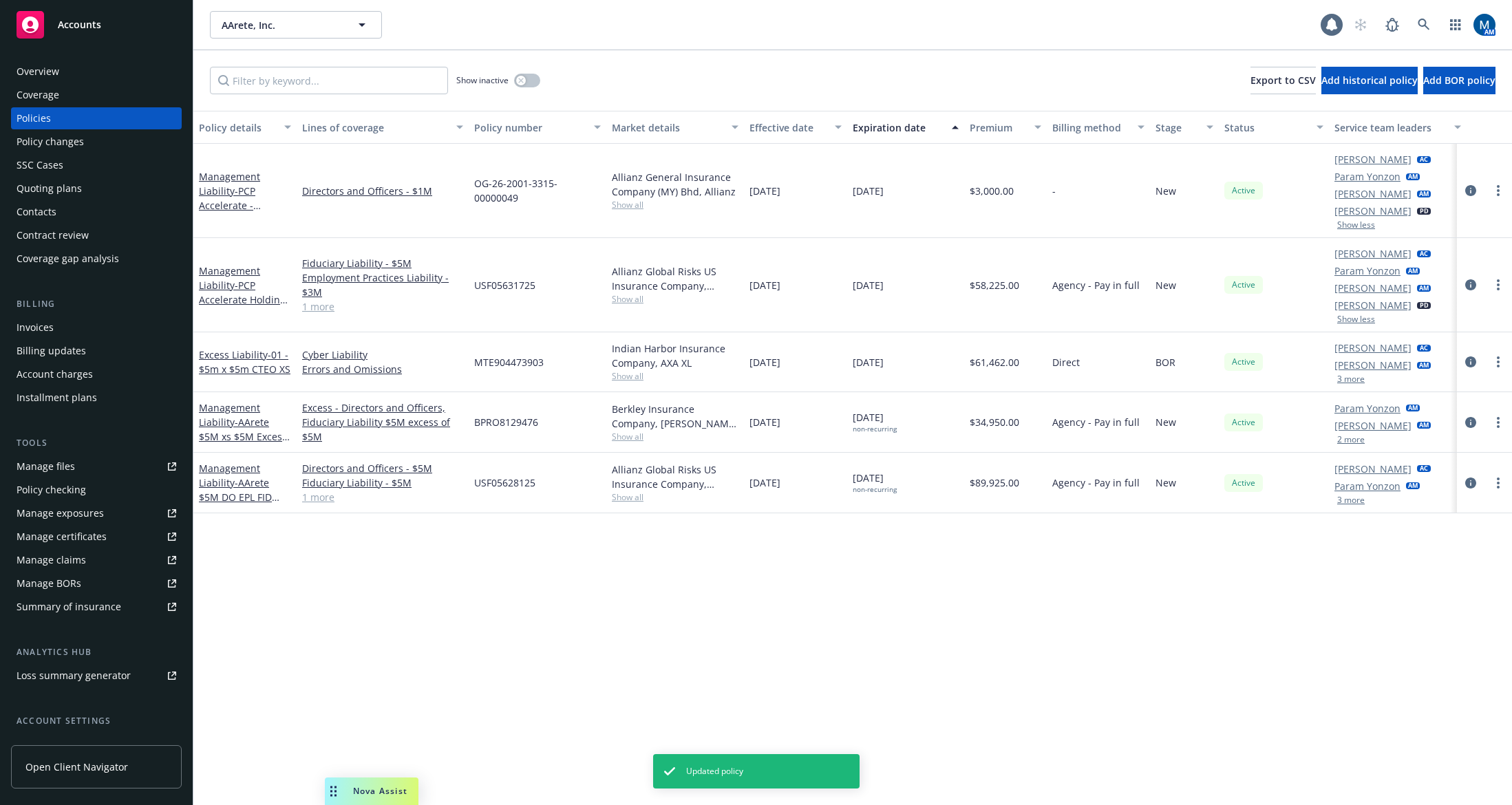
click at [1356, 444] on button "2 more" at bounding box center [1350, 440] width 27 height 8
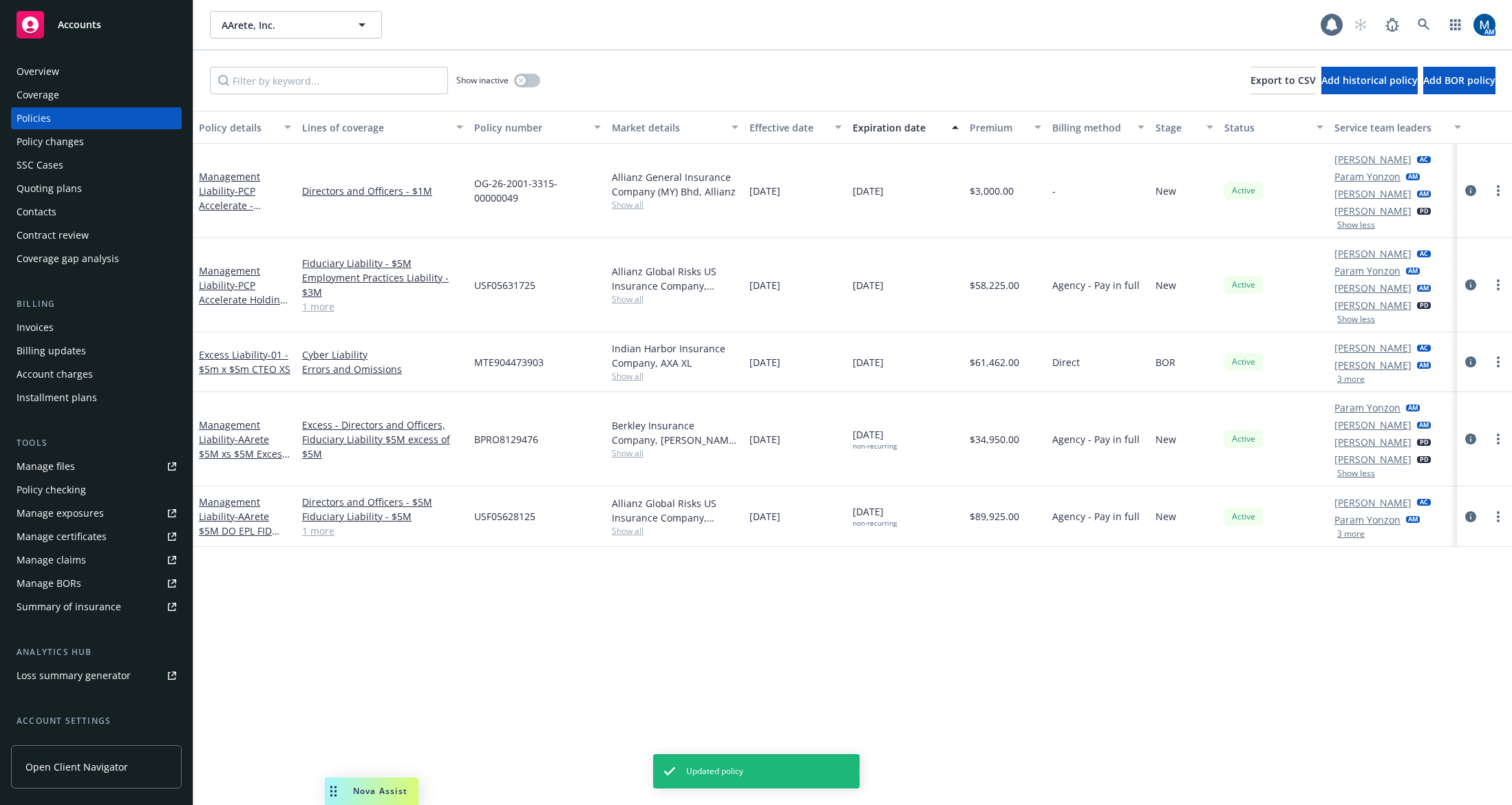
click at [1356, 534] on button "3 more" at bounding box center [1350, 534] width 27 height 8
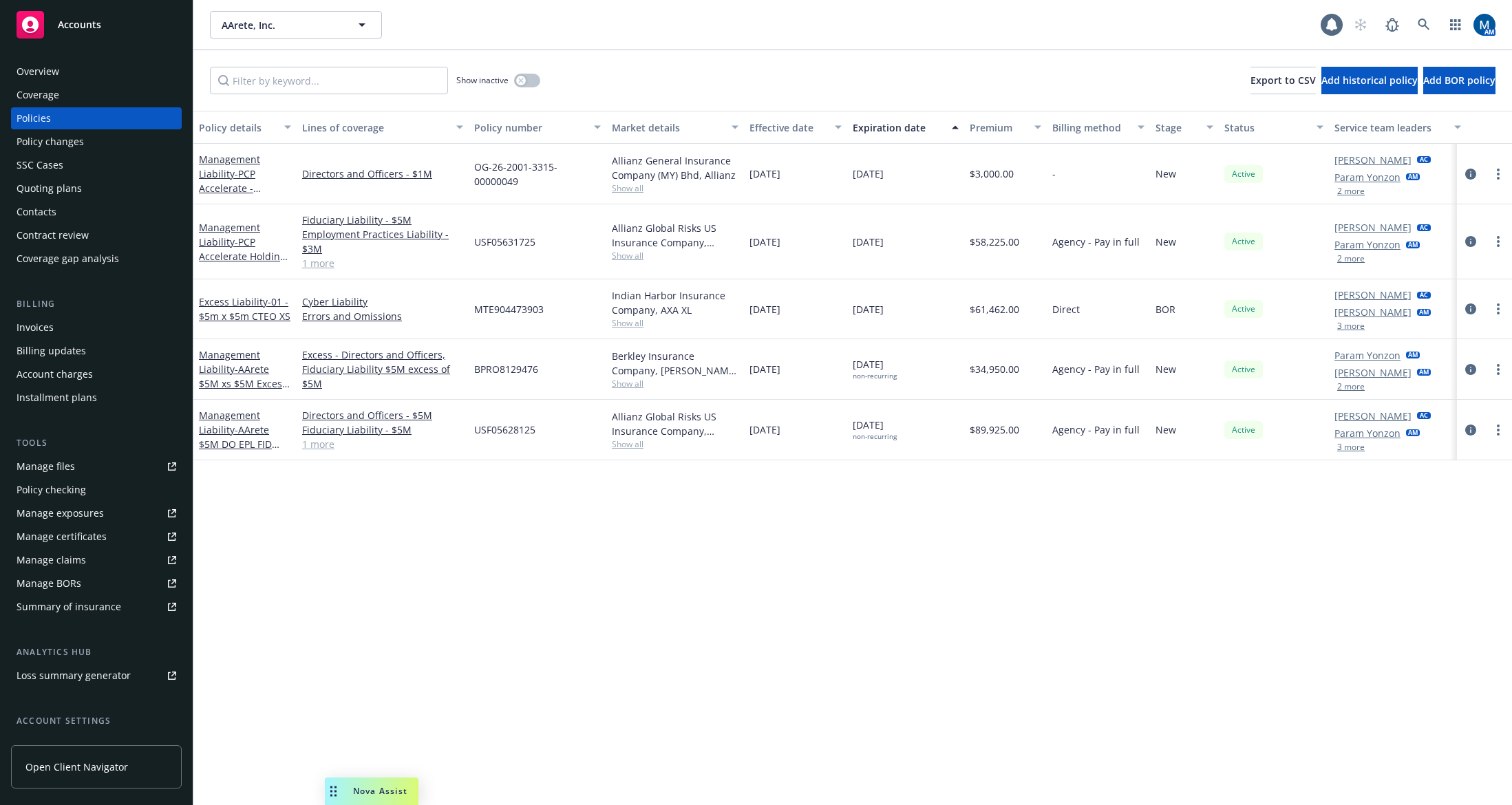
click at [1342, 449] on button "3 more" at bounding box center [1350, 448] width 27 height 8
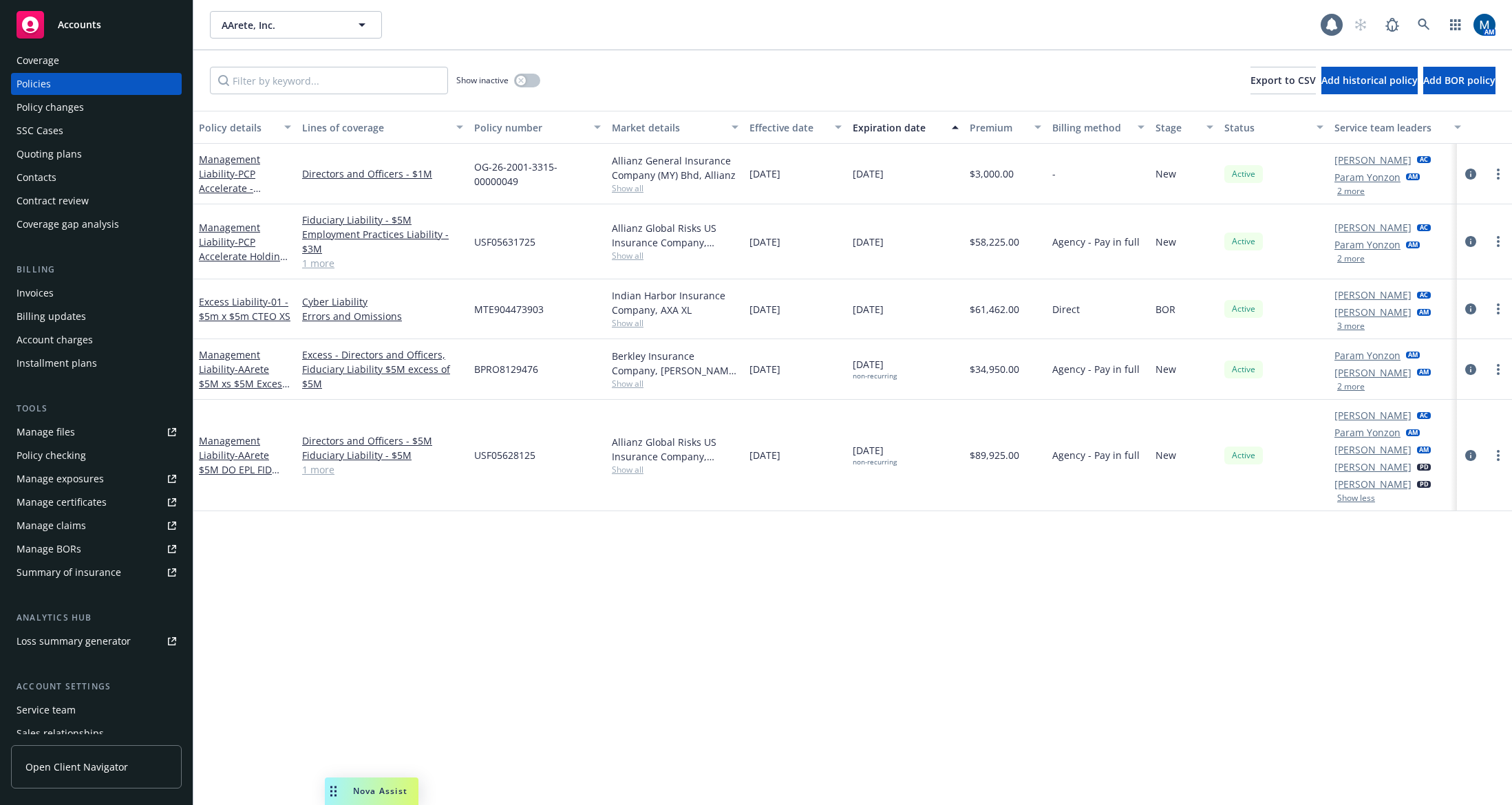
scroll to position [69, 0]
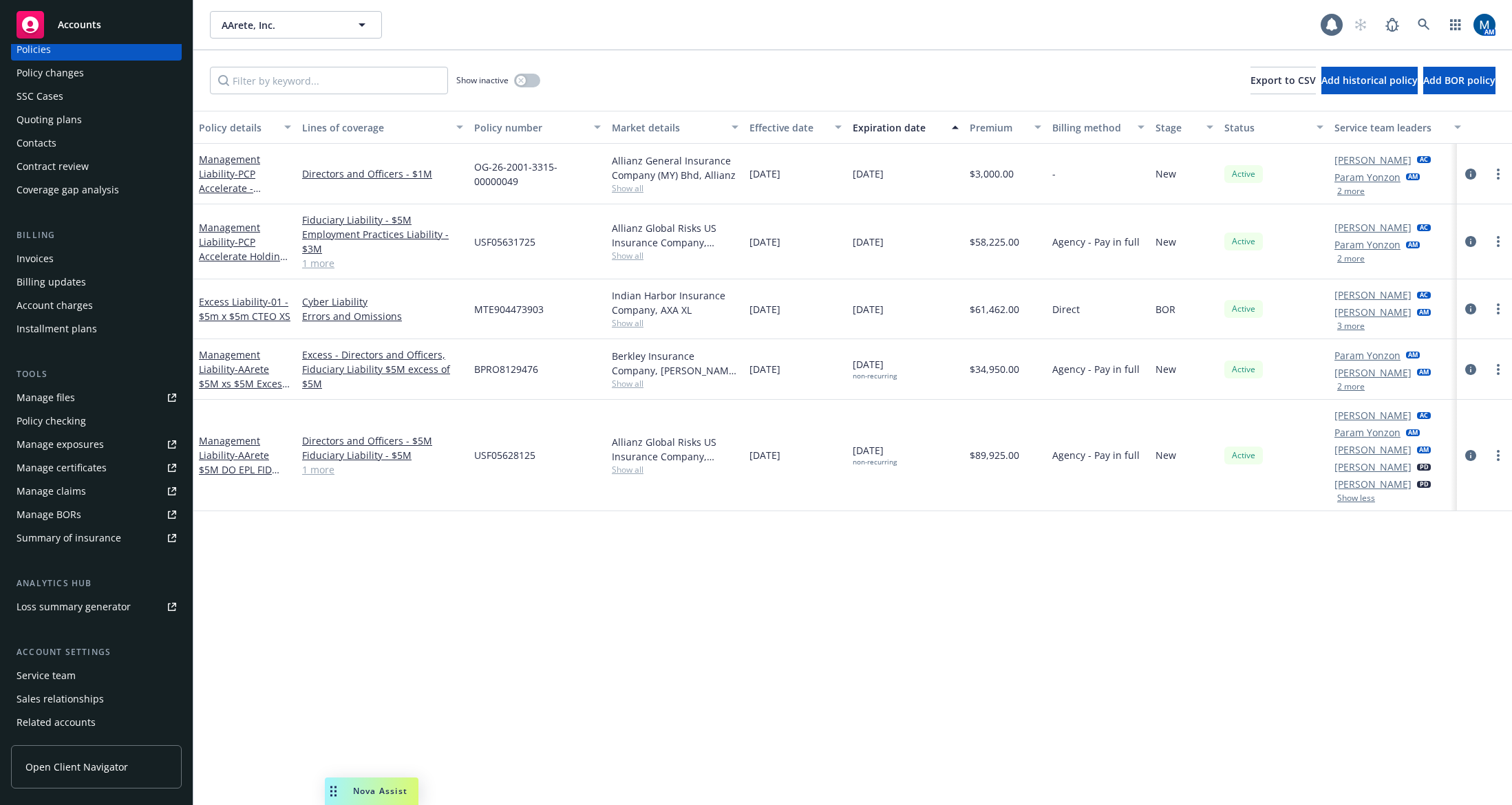
click at [56, 674] on div "Service team" at bounding box center [46, 675] width 59 height 22
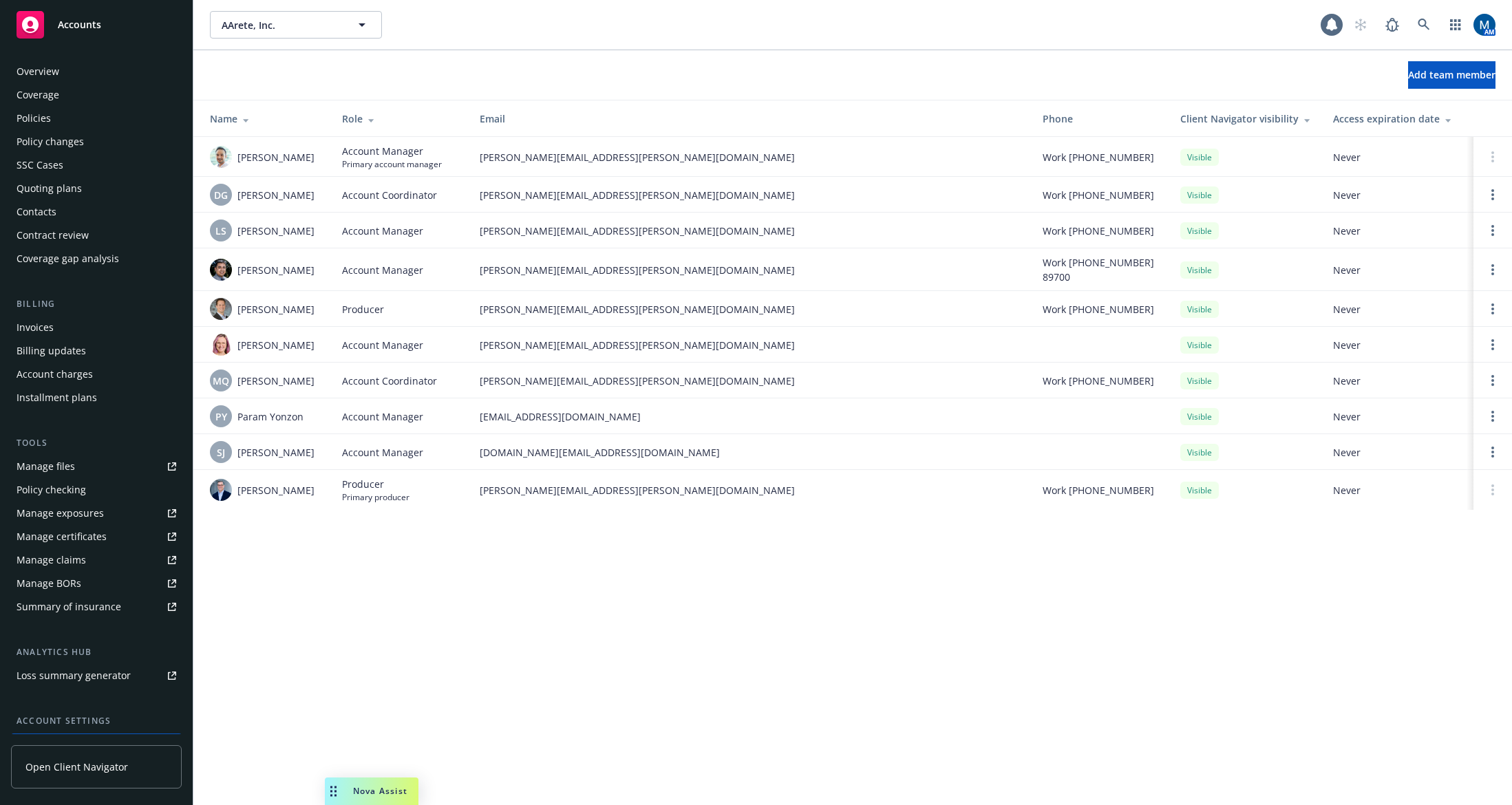
click at [44, 111] on div "Policies" at bounding box center [34, 118] width 34 height 22
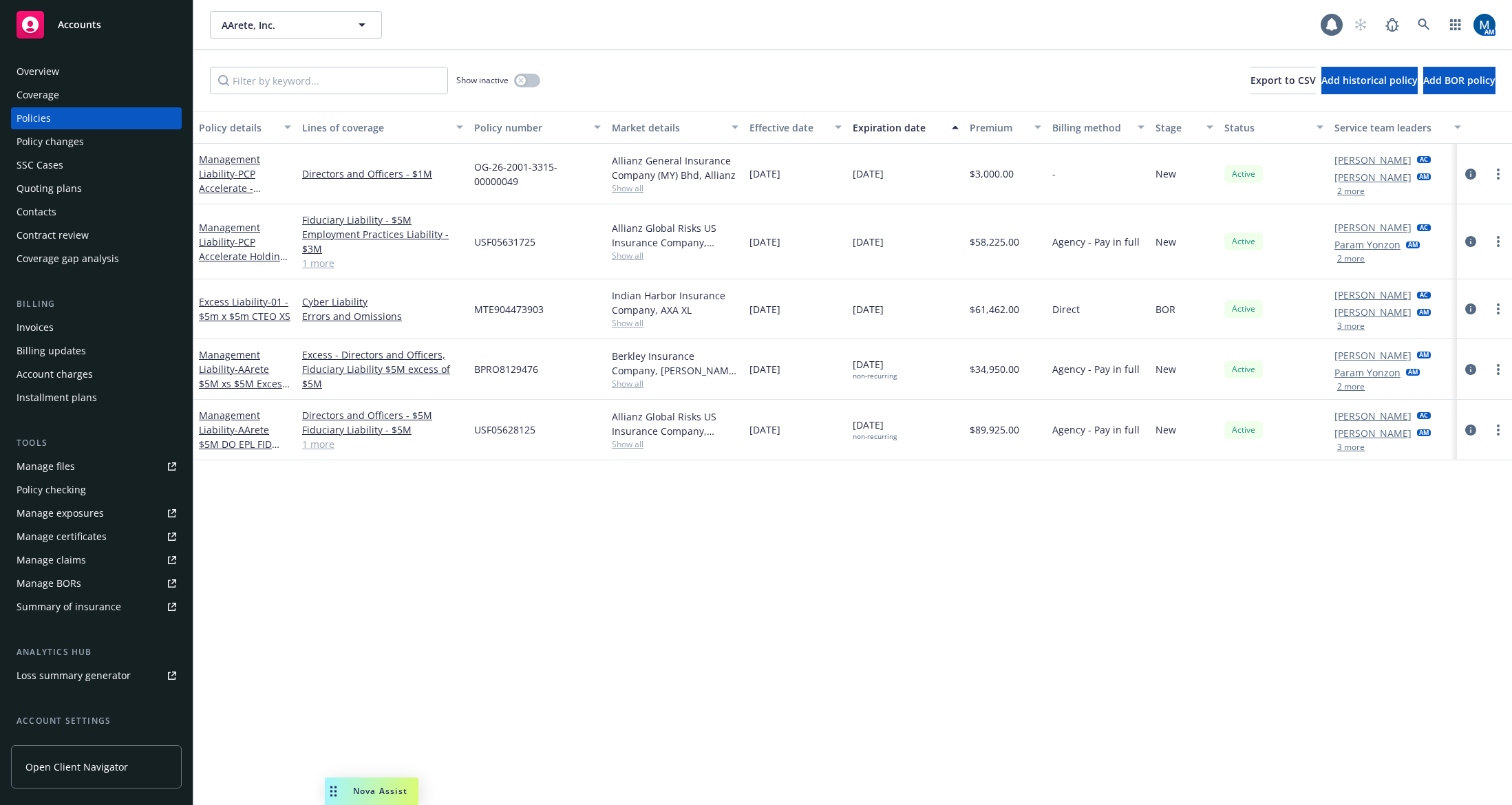
click at [852, 606] on div "Policy details Lines of coverage Policy number Market details Effective date Ex…" at bounding box center [852, 458] width 1318 height 694
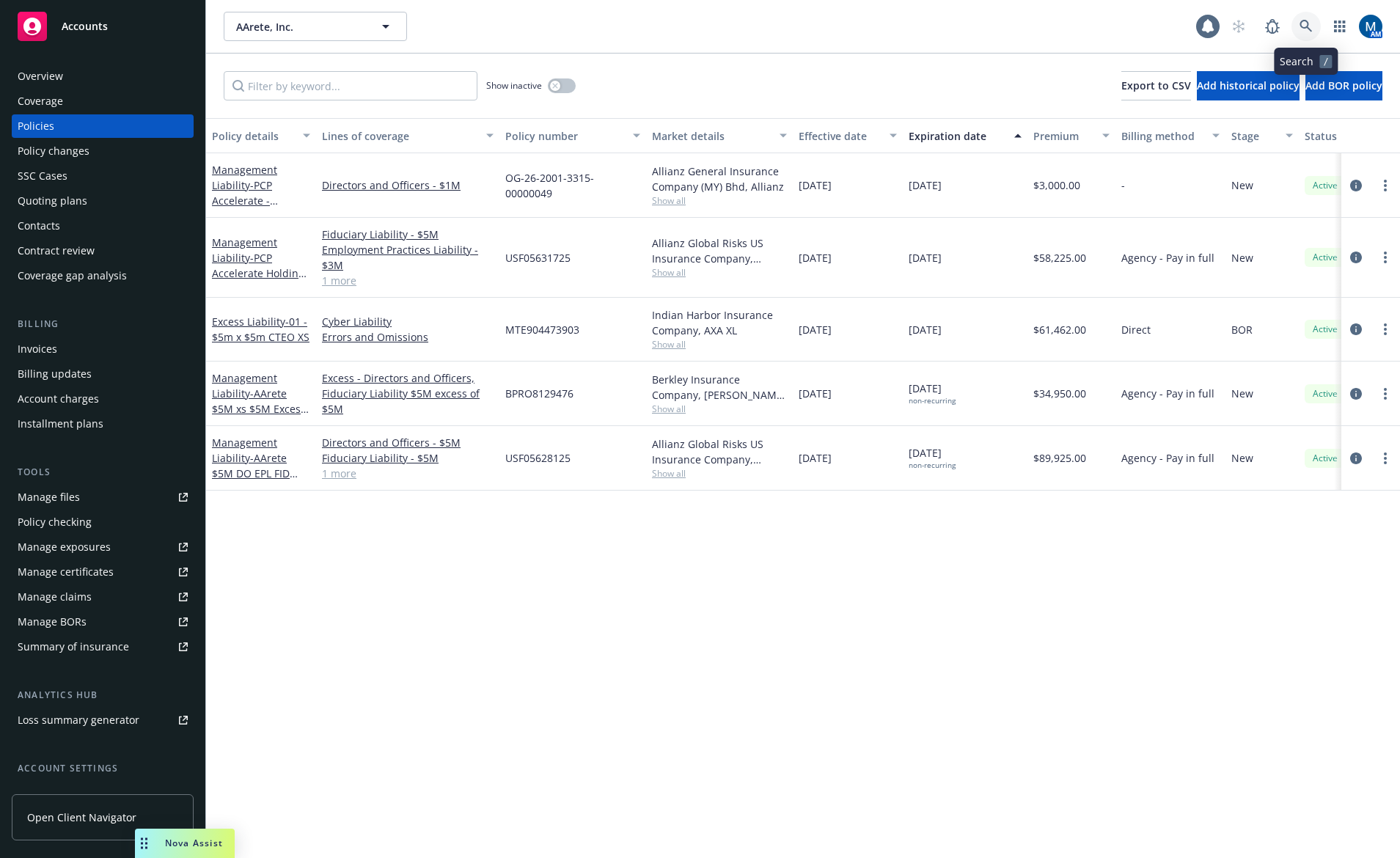
click at [1301, 23] on icon at bounding box center [1306, 25] width 13 height 13
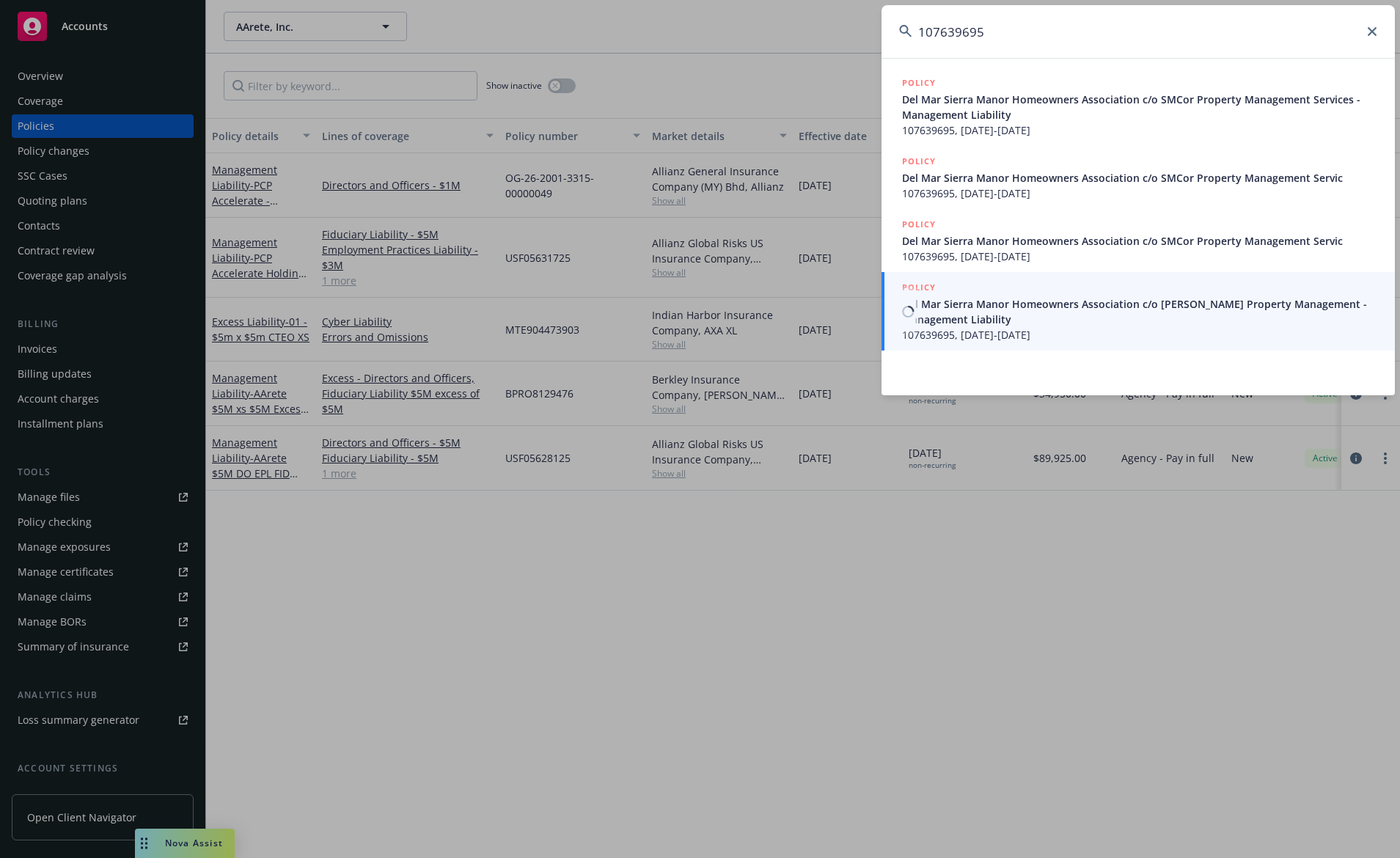
type input "107639695"
click at [1042, 327] on span "107639695, 05/19/2025-05/19/2026" at bounding box center [1139, 334] width 475 height 16
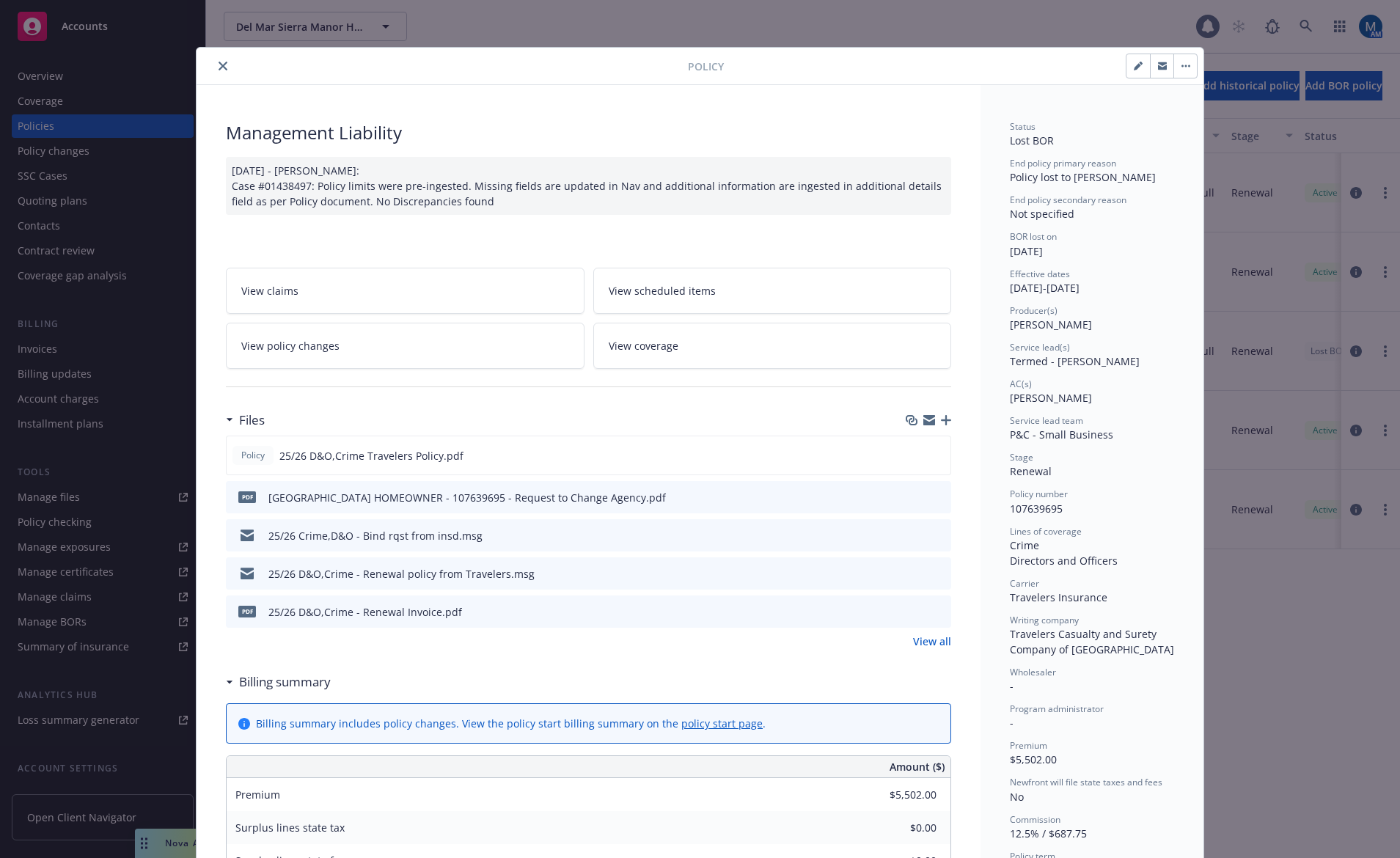
click at [356, 348] on link "View policy changes" at bounding box center [405, 346] width 359 height 46
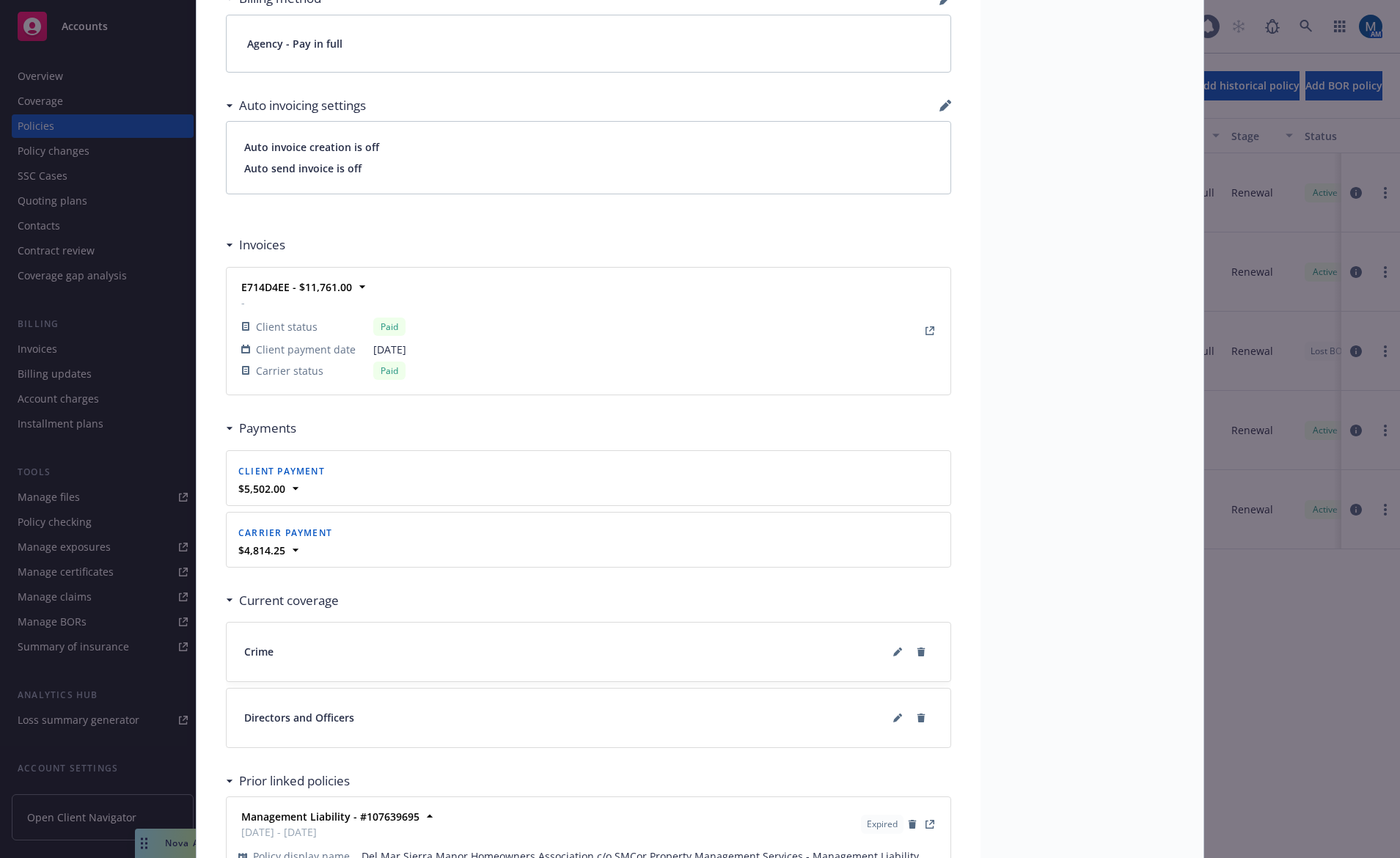
scroll to position [1246, 0]
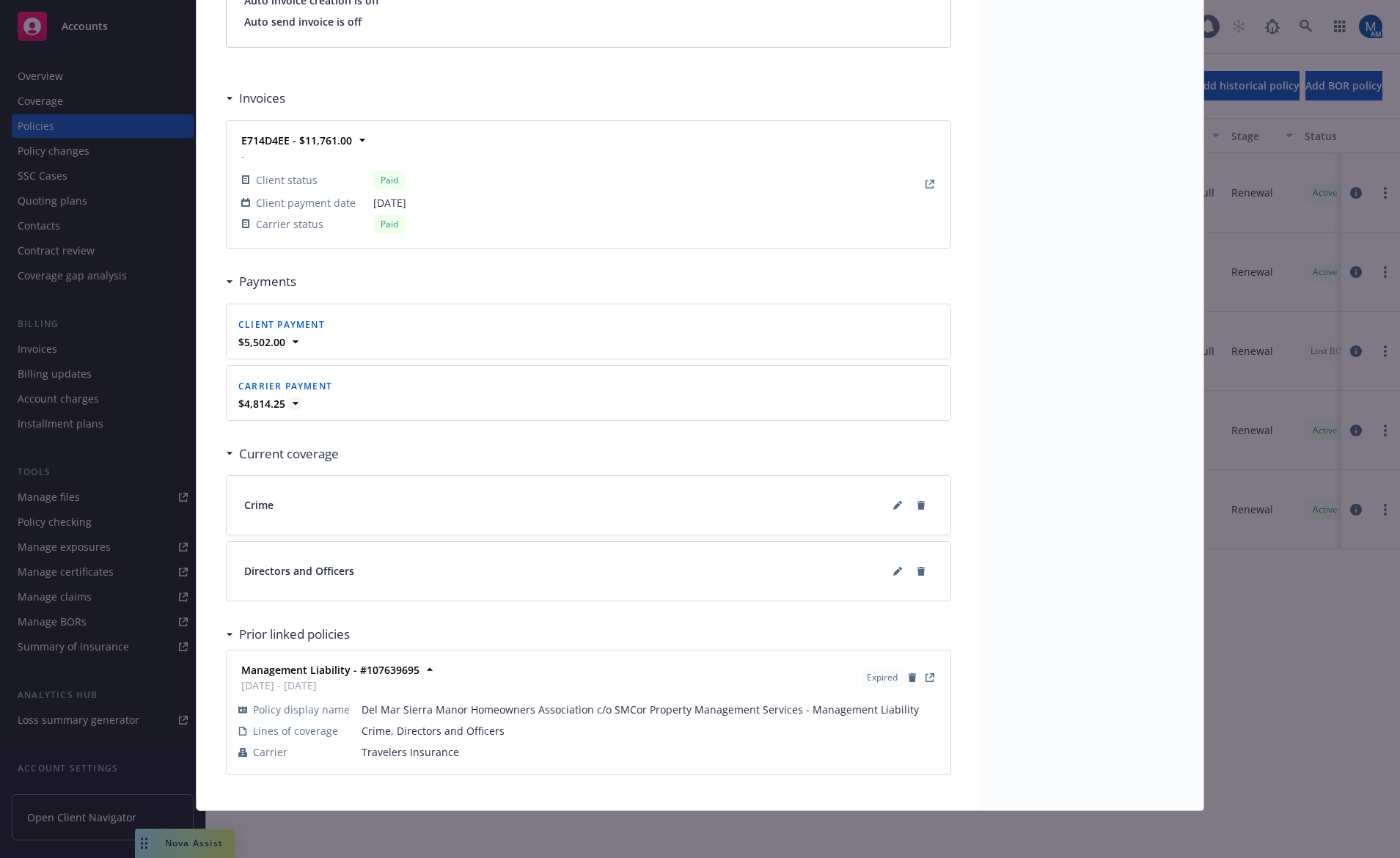
click at [296, 400] on icon at bounding box center [295, 404] width 15 height 15
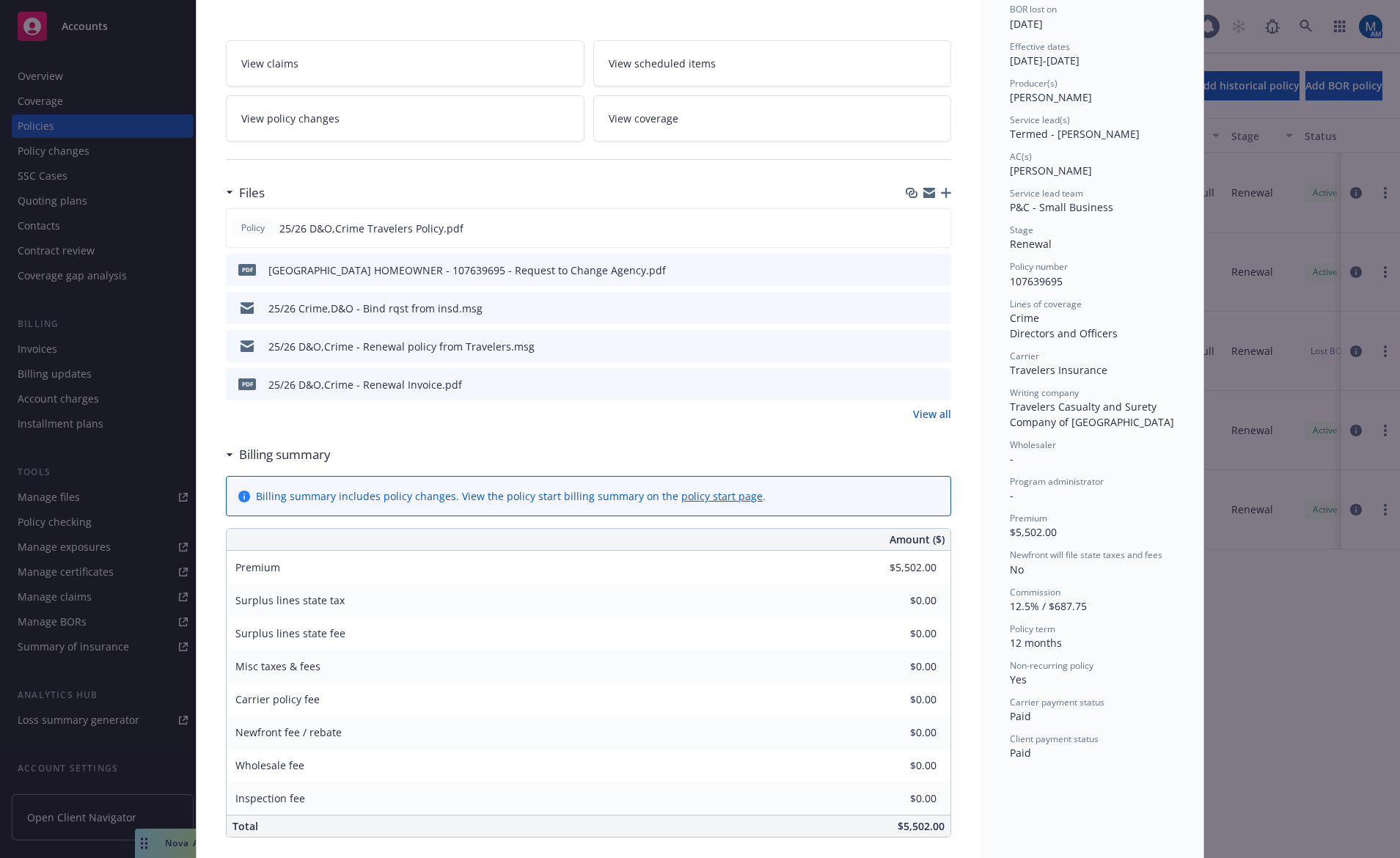
scroll to position [219, 0]
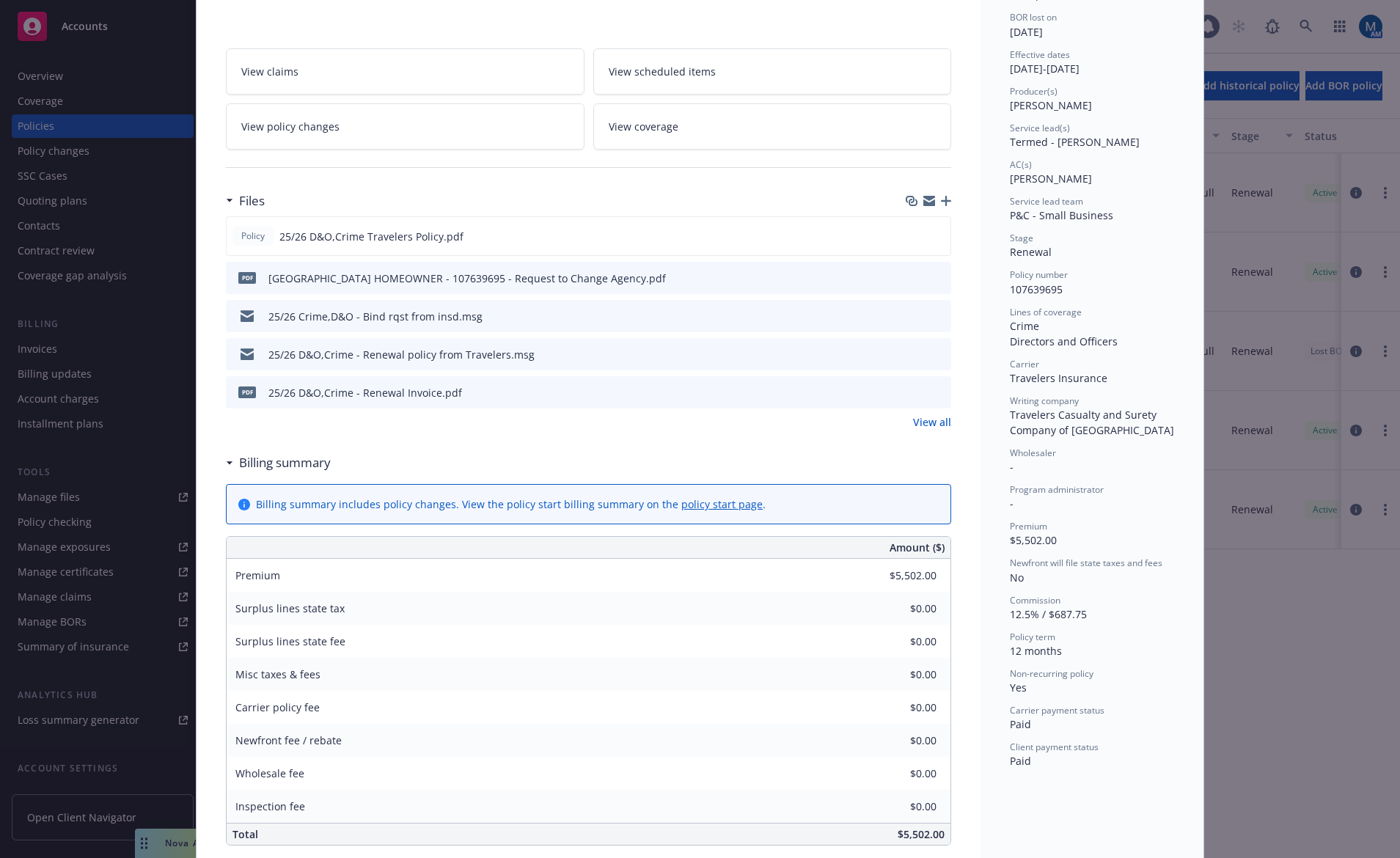
click at [934, 393] on icon "preview file" at bounding box center [937, 392] width 13 height 10
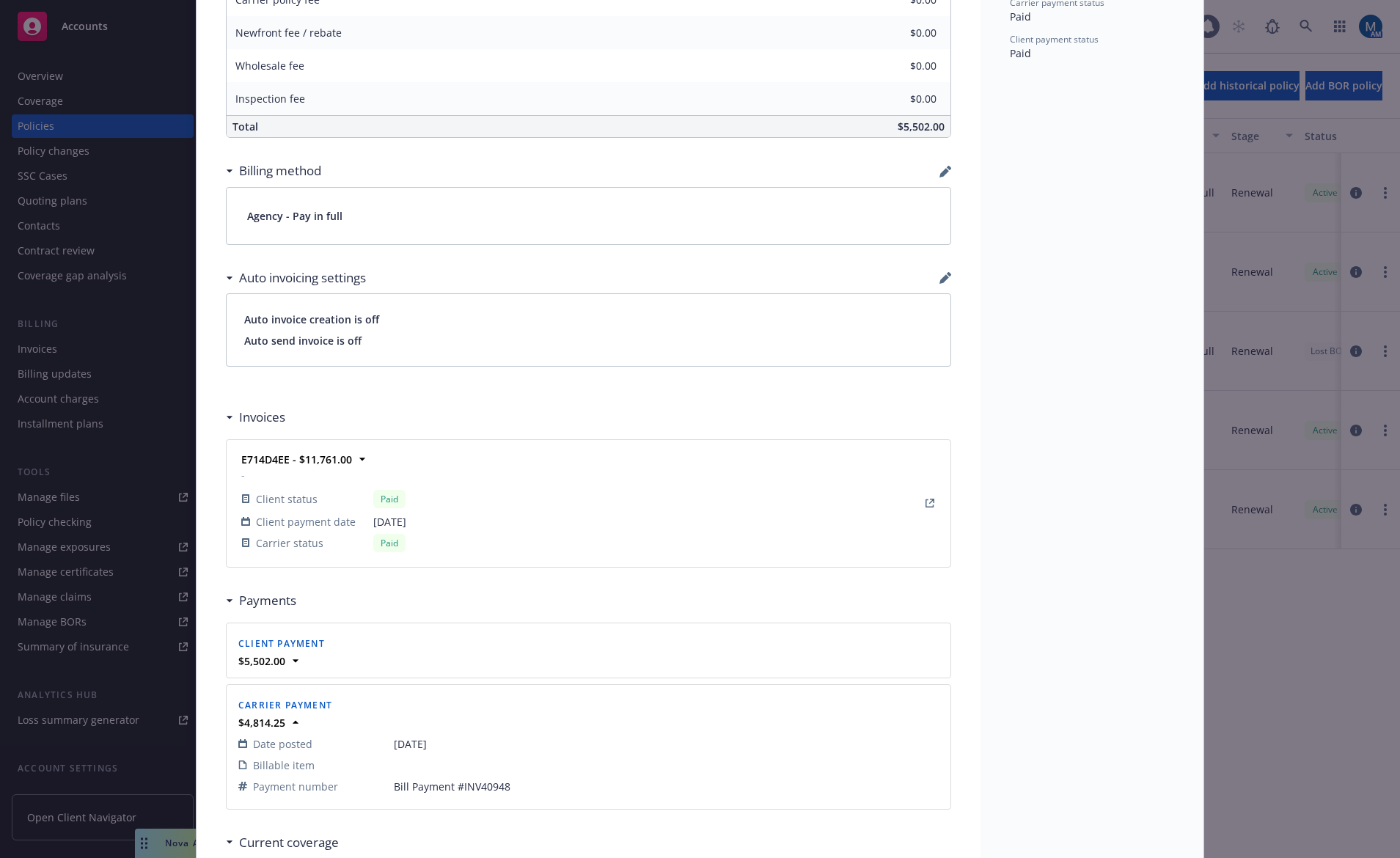
scroll to position [953, 0]
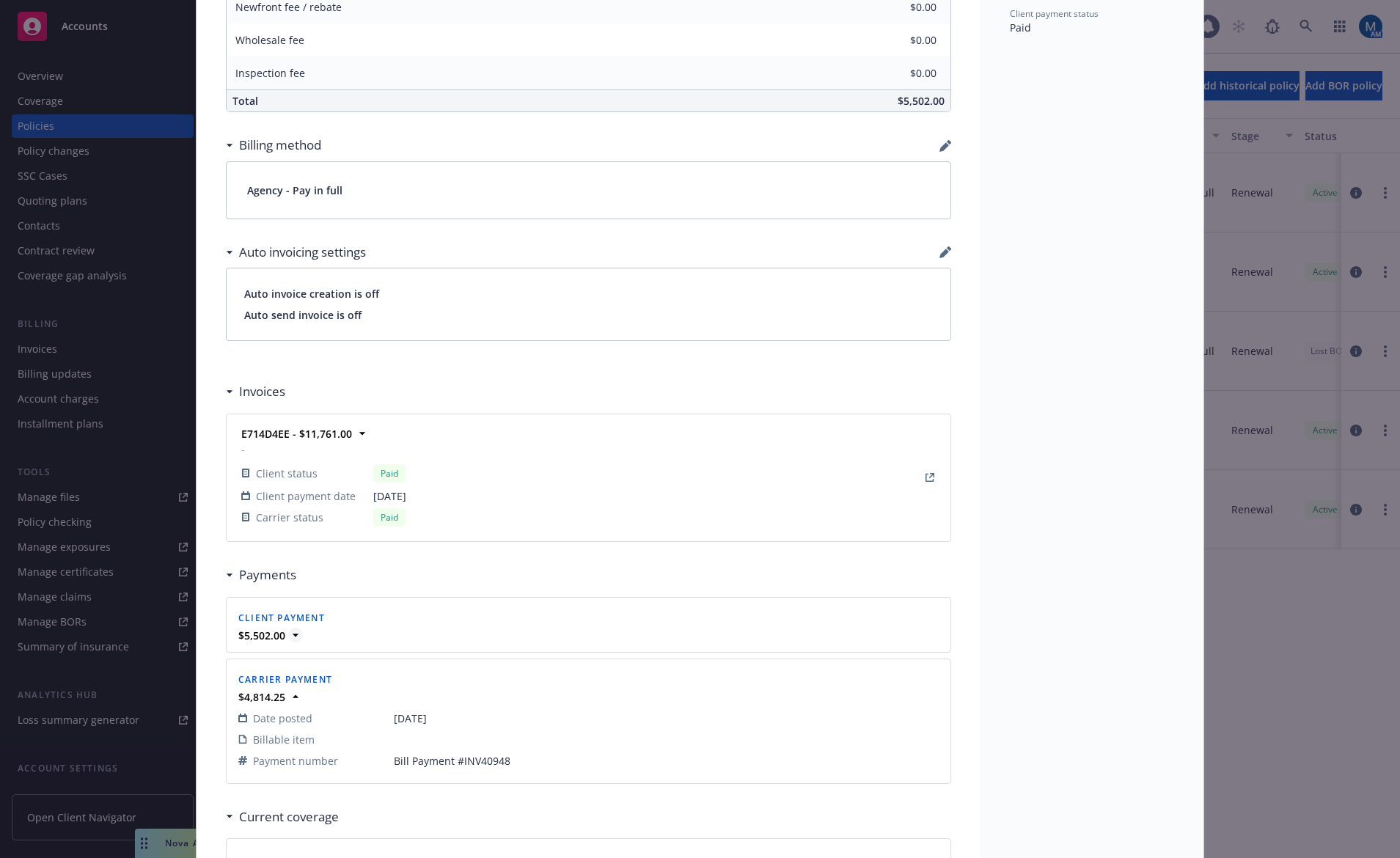
click at [288, 632] on icon at bounding box center [295, 635] width 15 height 15
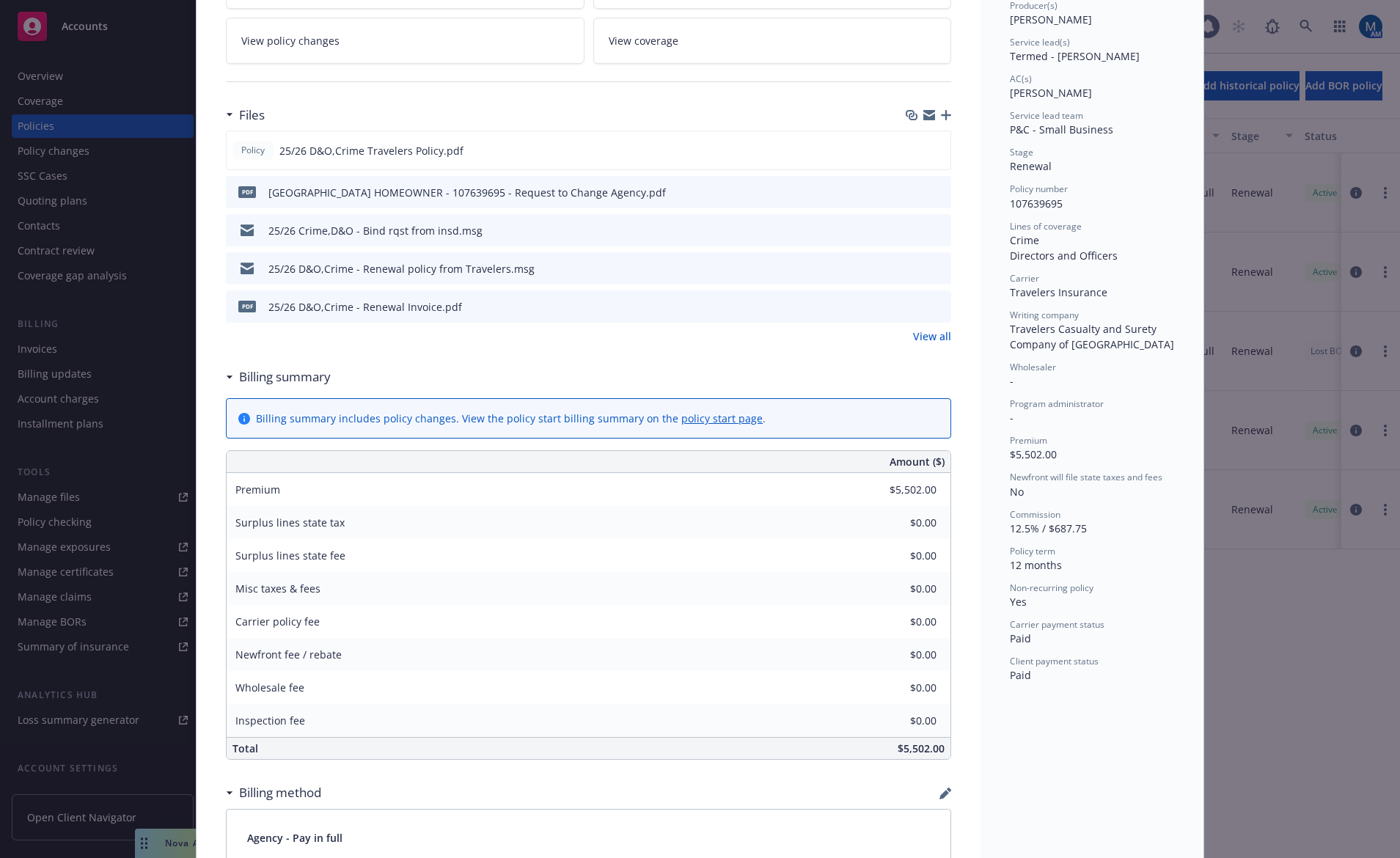
scroll to position [219, 0]
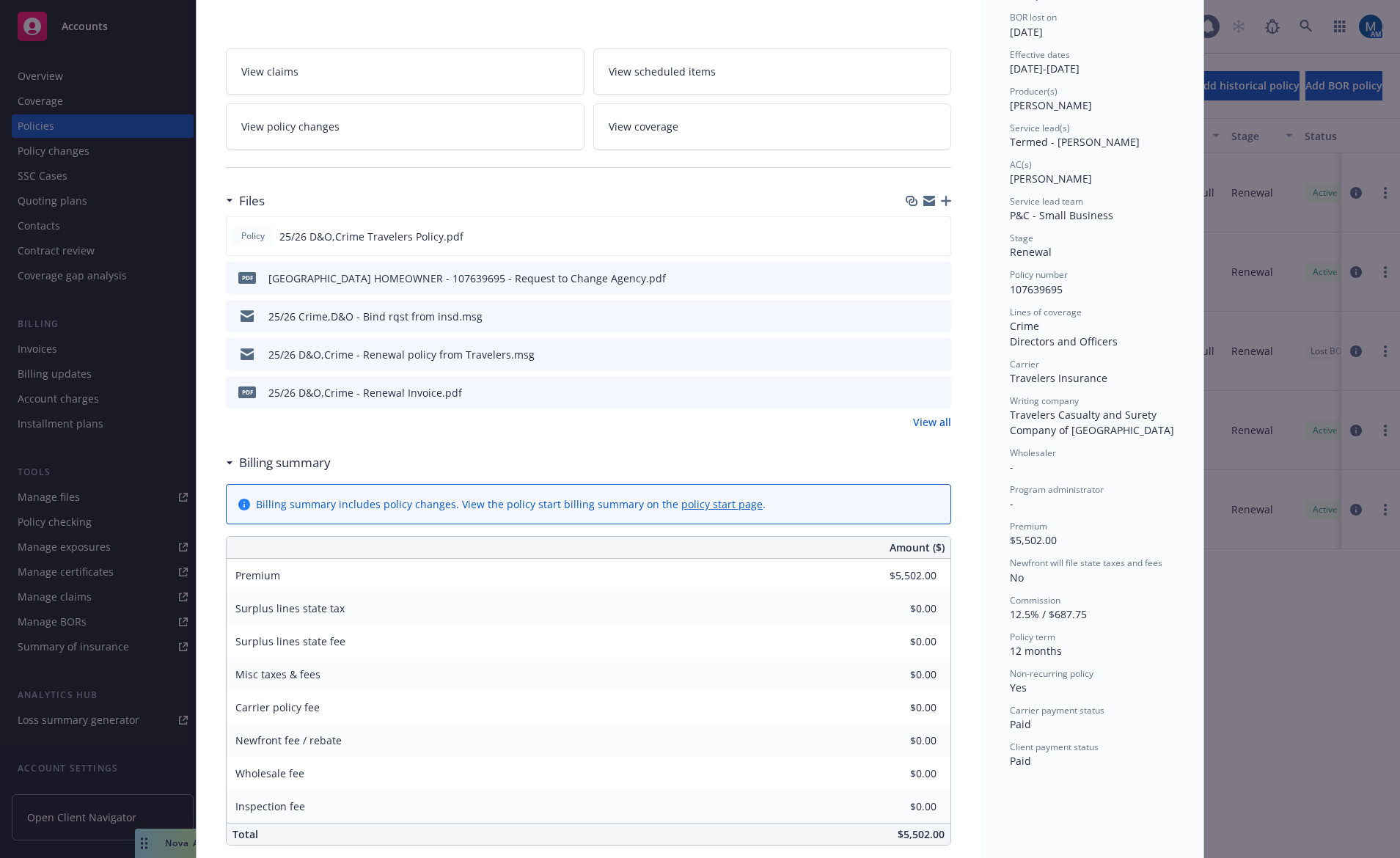
click at [930, 276] on icon "preview file" at bounding box center [937, 278] width 13 height 10
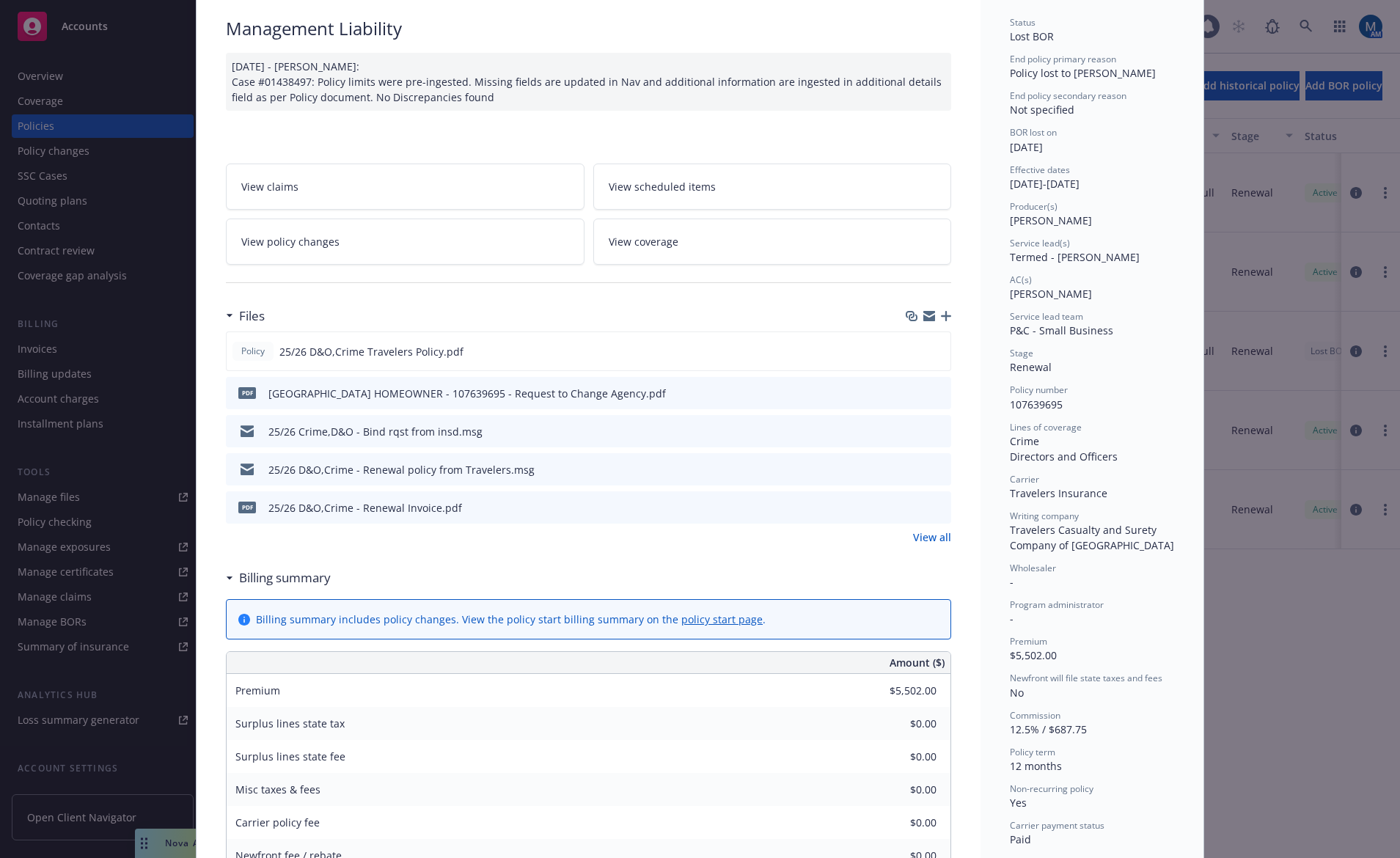
scroll to position [0, 0]
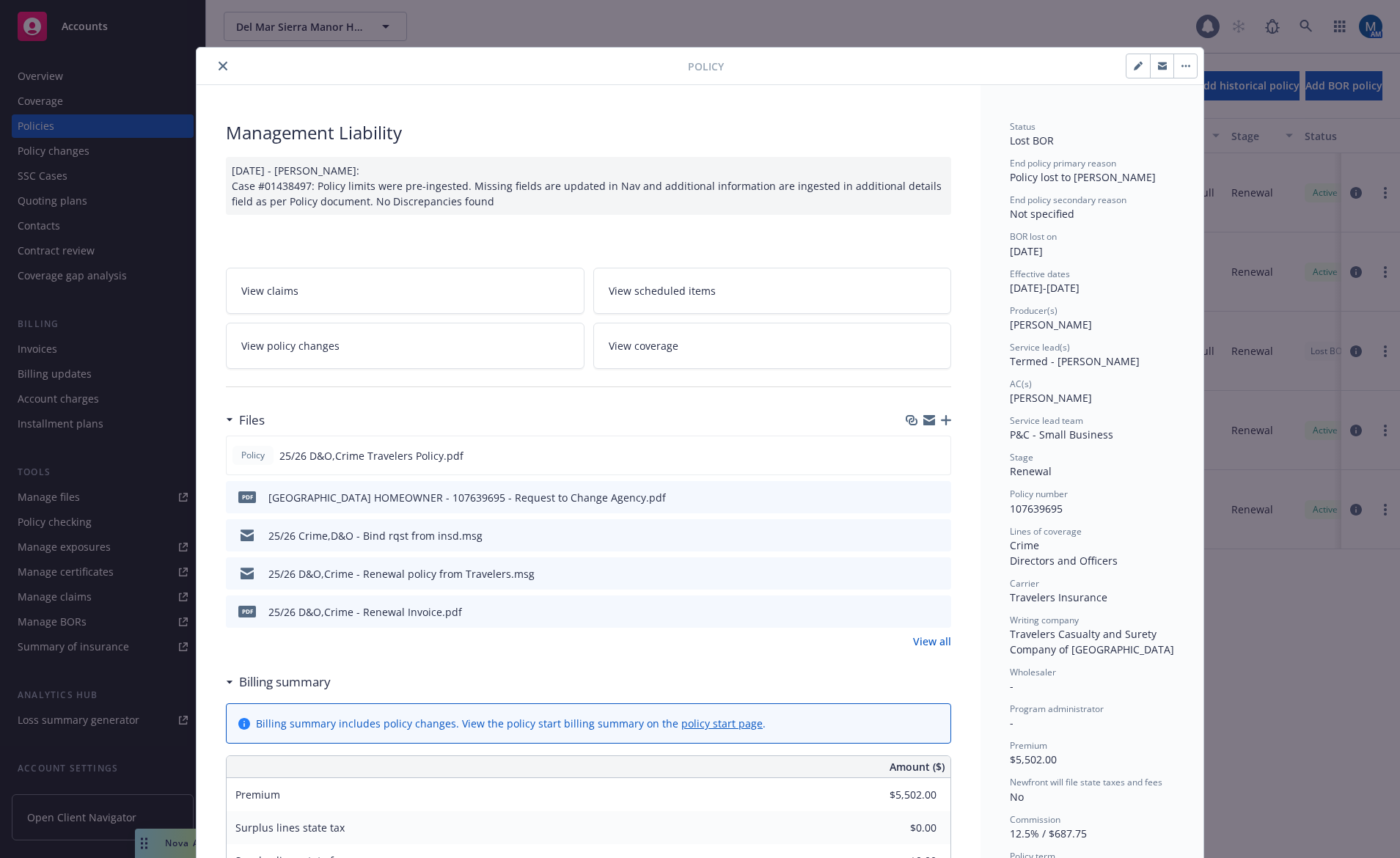
click at [218, 67] on icon "close" at bounding box center [223, 66] width 9 height 9
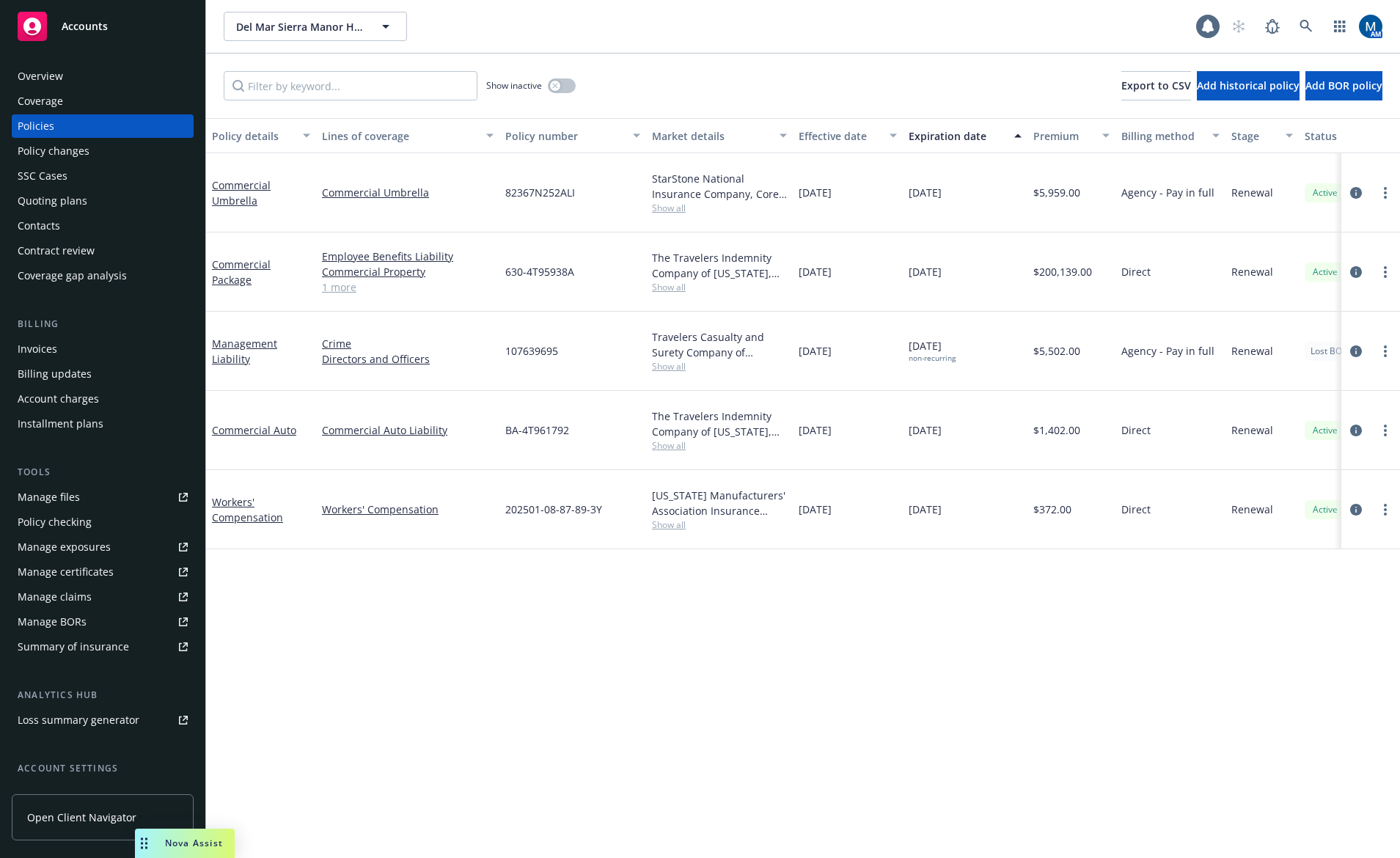
click at [684, 741] on div "Policy details Lines of coverage Policy number Market details Effective date Ex…" at bounding box center [803, 488] width 1194 height 740
click at [687, 729] on div "Policy details Lines of coverage Policy number Market details Effective date Ex…" at bounding box center [803, 488] width 1194 height 740
click at [1353, 353] on icon "circleInformation" at bounding box center [1356, 352] width 12 height 12
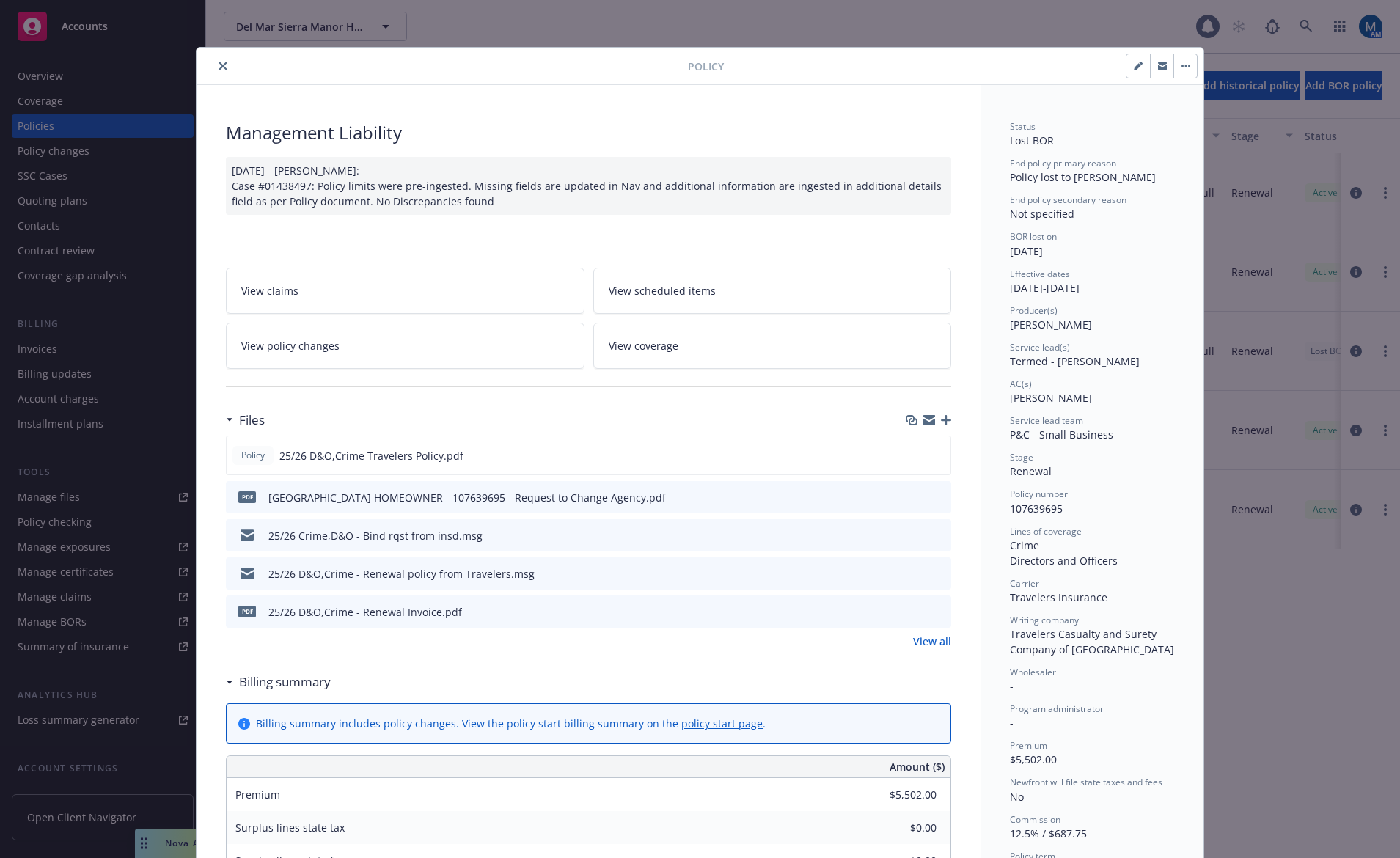
scroll to position [44, 0]
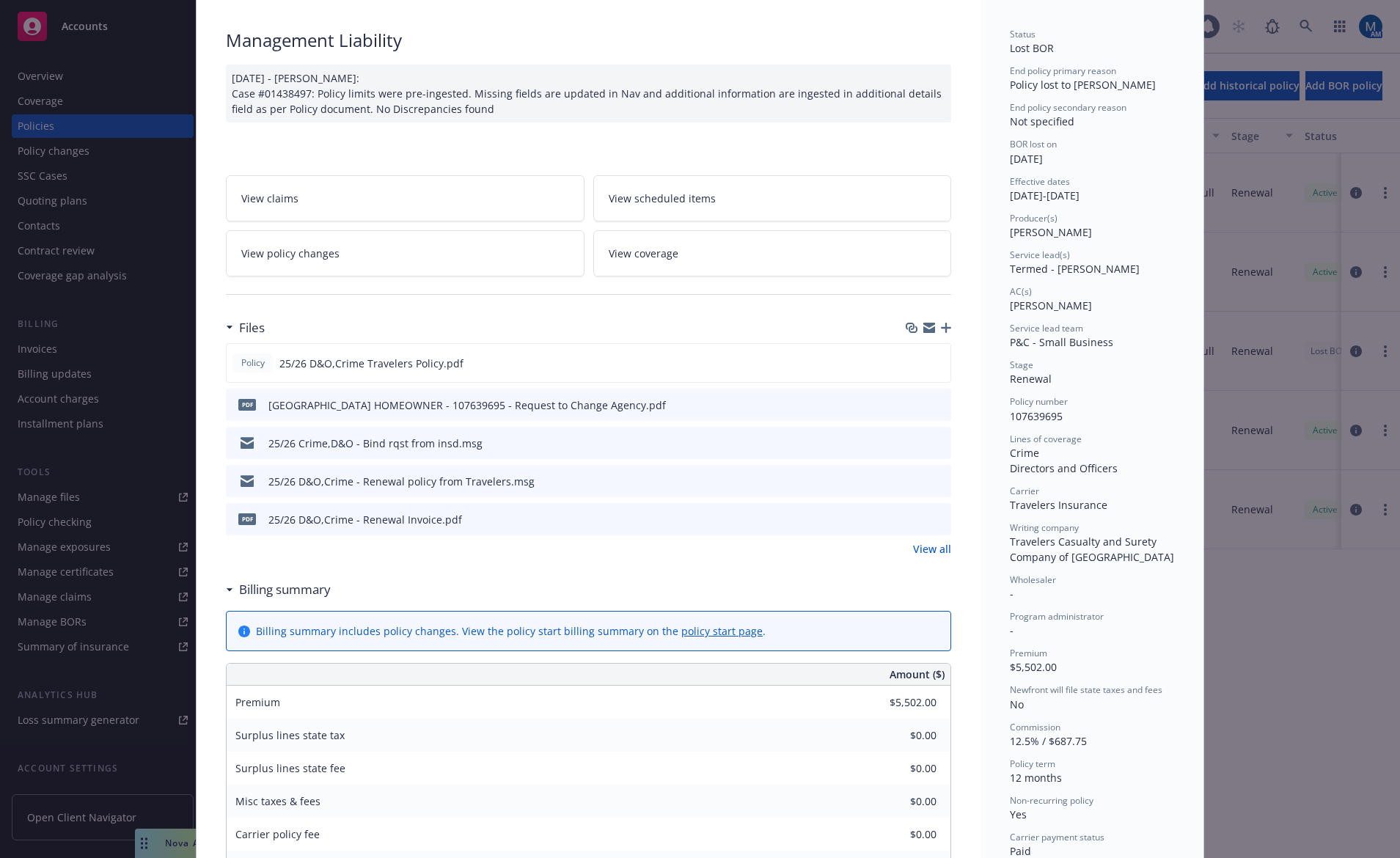
scroll to position [73, 0]
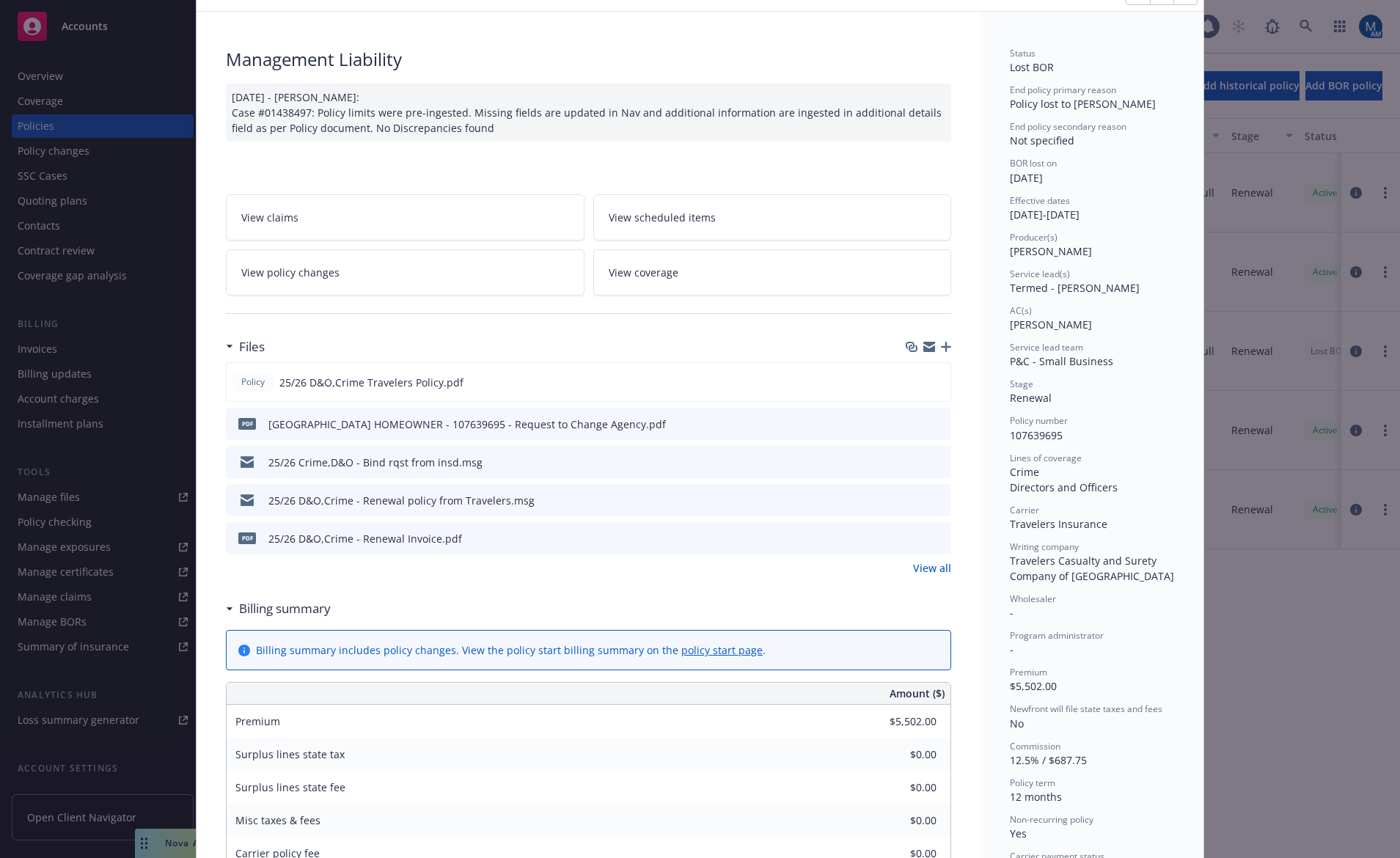
click at [930, 536] on icon "preview file" at bounding box center [937, 538] width 13 height 10
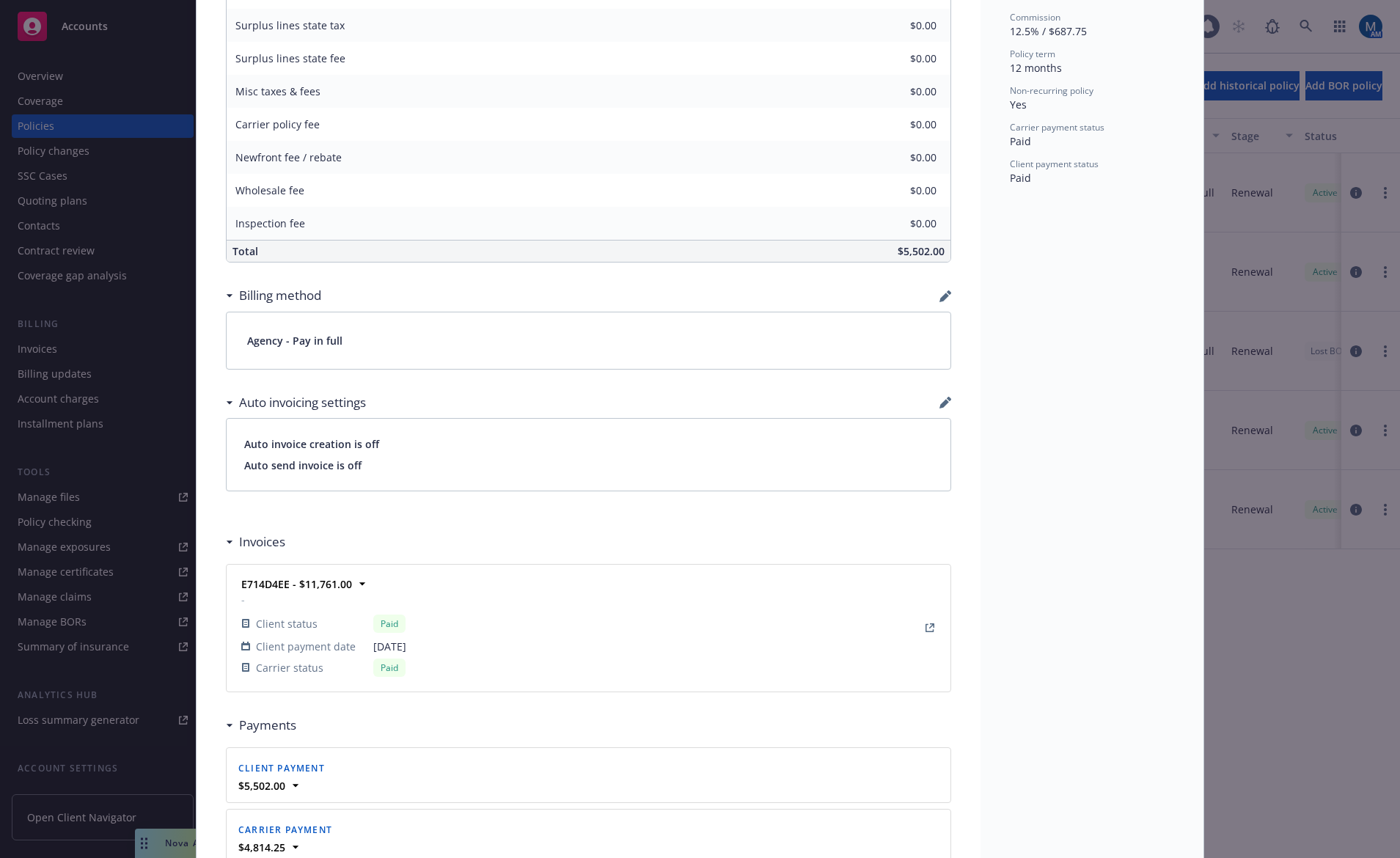
scroll to position [880, 0]
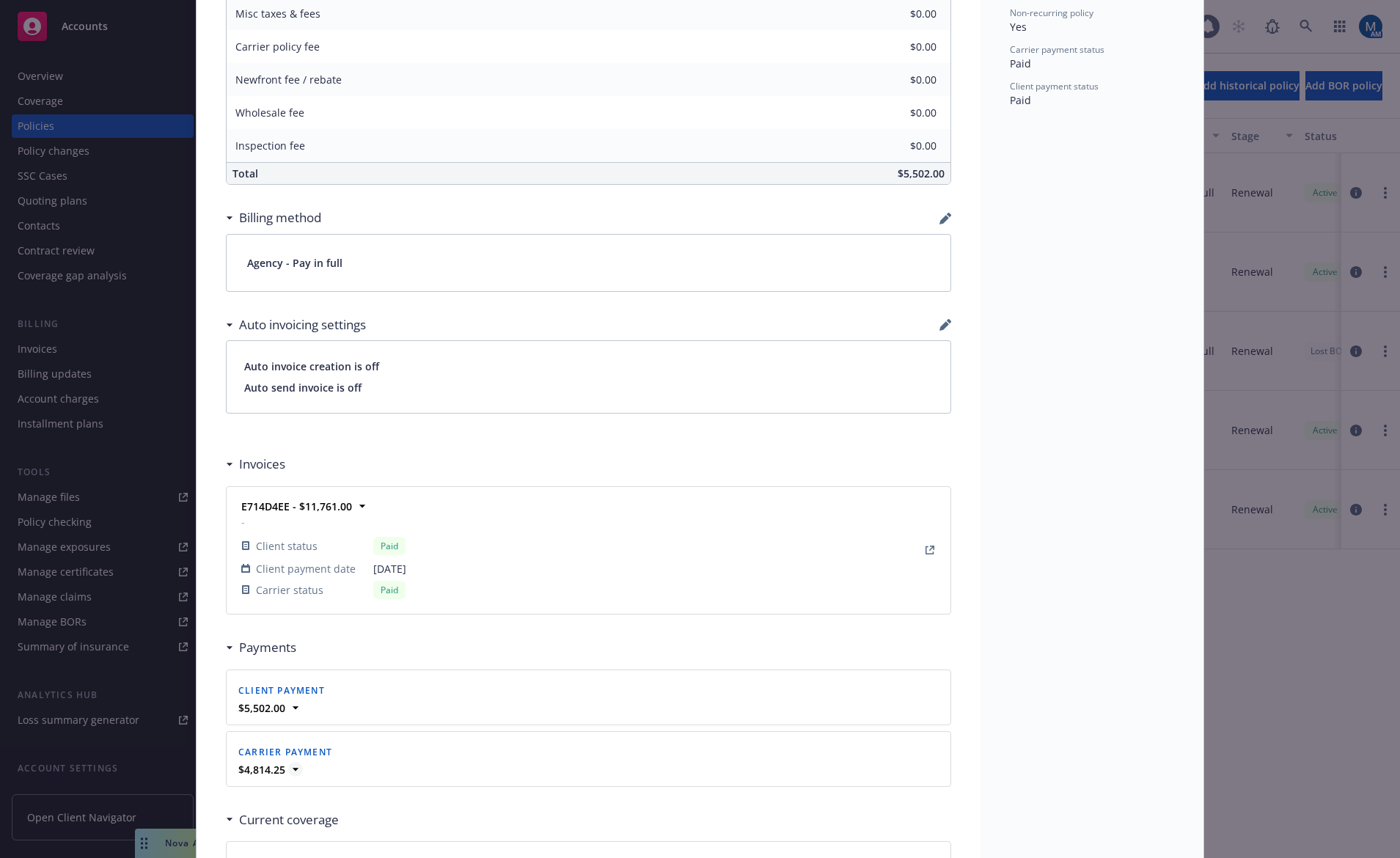
click at [290, 767] on icon at bounding box center [295, 770] width 15 height 15
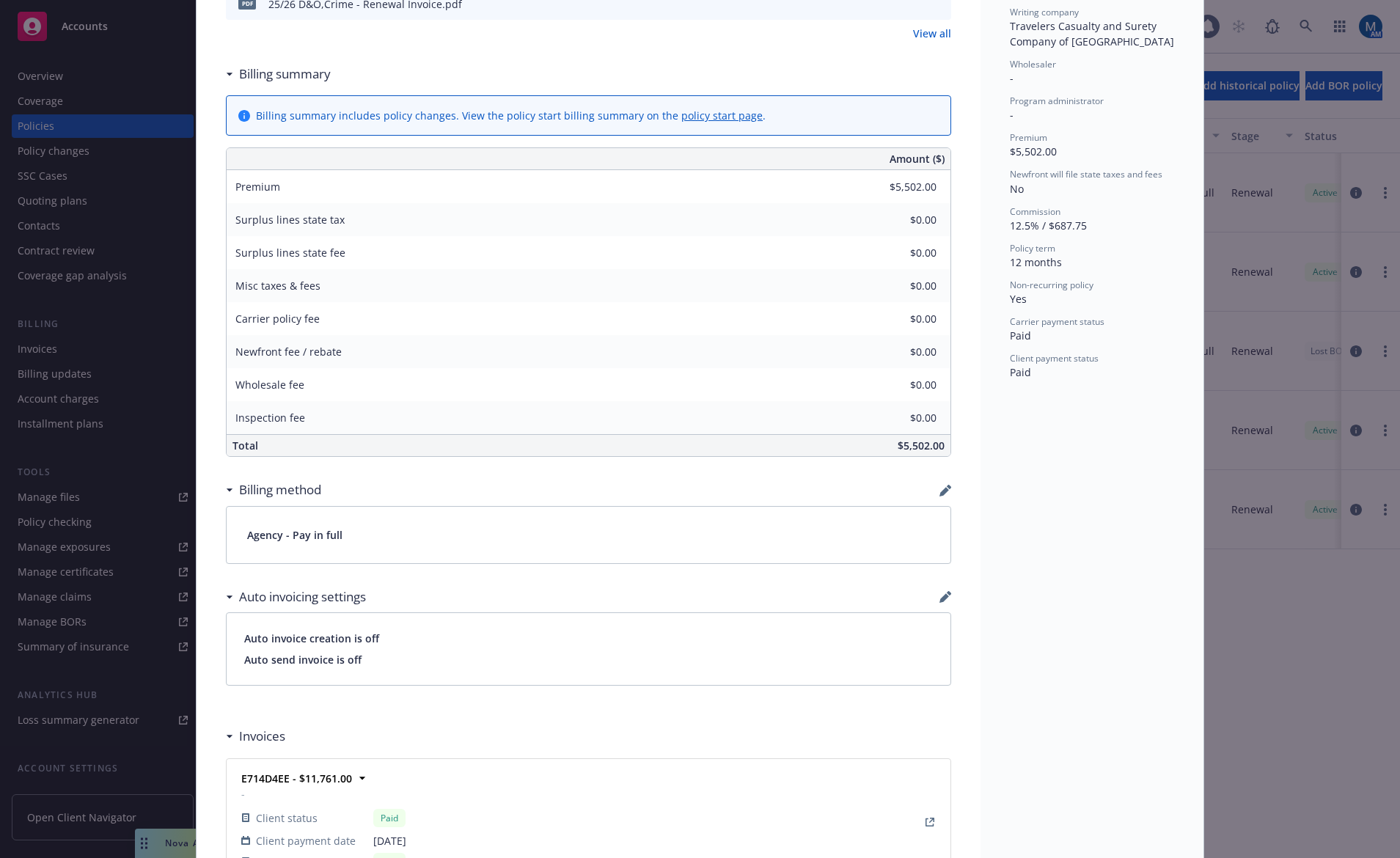
scroll to position [583, 0]
